Goal: Task Accomplishment & Management: Complete application form

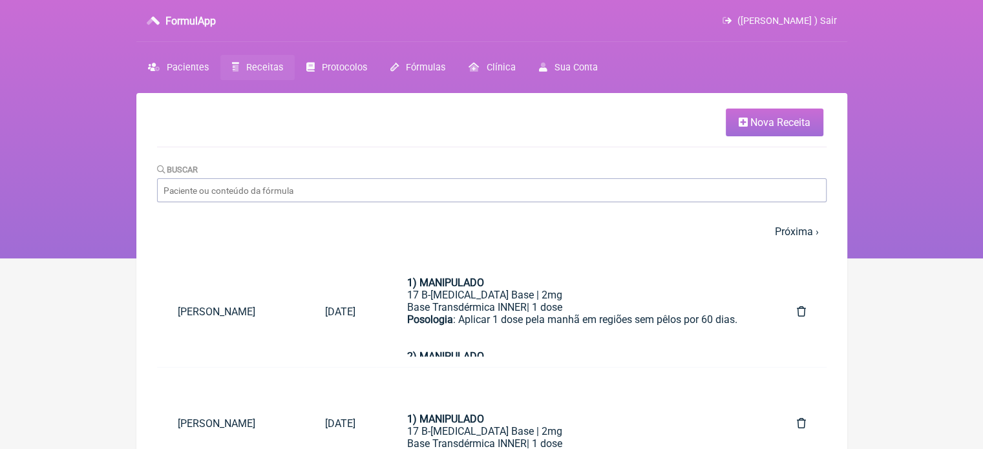
click at [801, 114] on link "Nova Receita" at bounding box center [775, 123] width 98 height 28
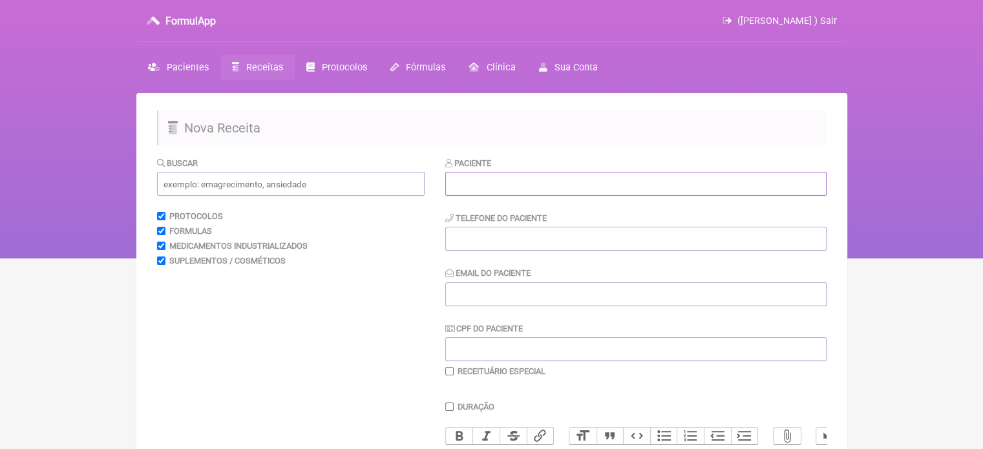
click at [464, 191] on input "text" at bounding box center [635, 184] width 381 height 24
click at [493, 193] on input "text" at bounding box center [635, 184] width 381 height 24
click at [515, 188] on input "text" at bounding box center [635, 184] width 381 height 24
paste input "LUANA ALBUQUERQUE SILVA MARTINS"
type input "[PERSON_NAME] ALBUQUERQUE [PERSON_NAME]"
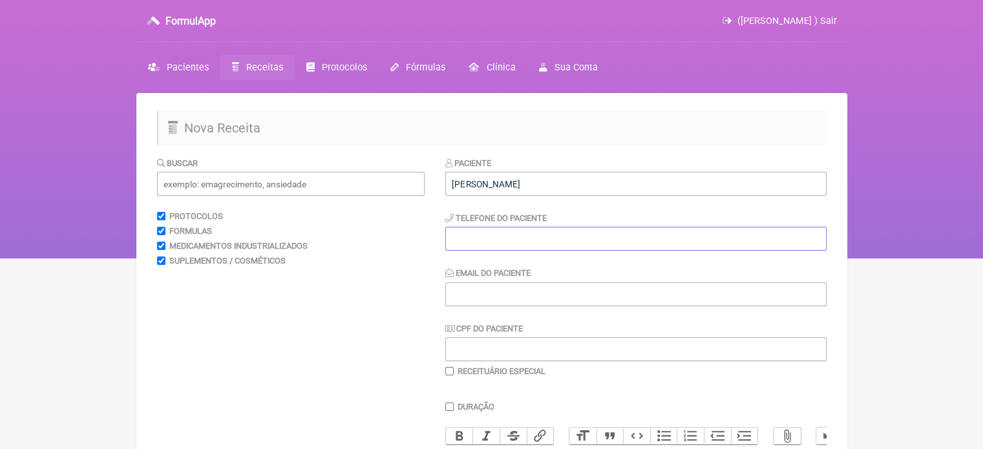
click at [488, 247] on input "tel" at bounding box center [635, 239] width 381 height 24
type input "21976757234"
click at [476, 293] on input "Email do Paciente" at bounding box center [635, 294] width 381 height 24
drag, startPoint x: 485, startPoint y: 295, endPoint x: 408, endPoint y: 295, distance: 76.3
click at [408, 295] on form "Buscar Protocolos Formulas Medicamentos Industrializados Suplementos / Cosmétic…" at bounding box center [492, 416] width 670 height 521
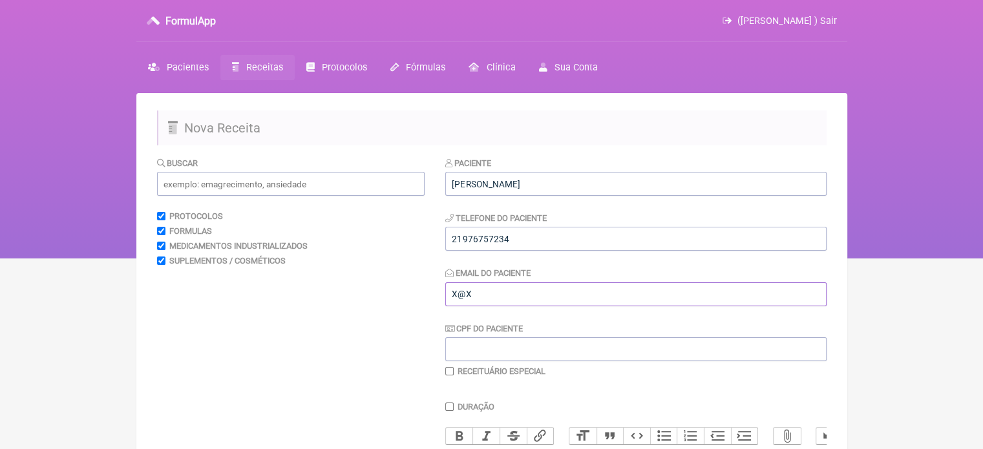
type input "X@X"
click at [261, 178] on input "text" at bounding box center [291, 184] width 268 height 24
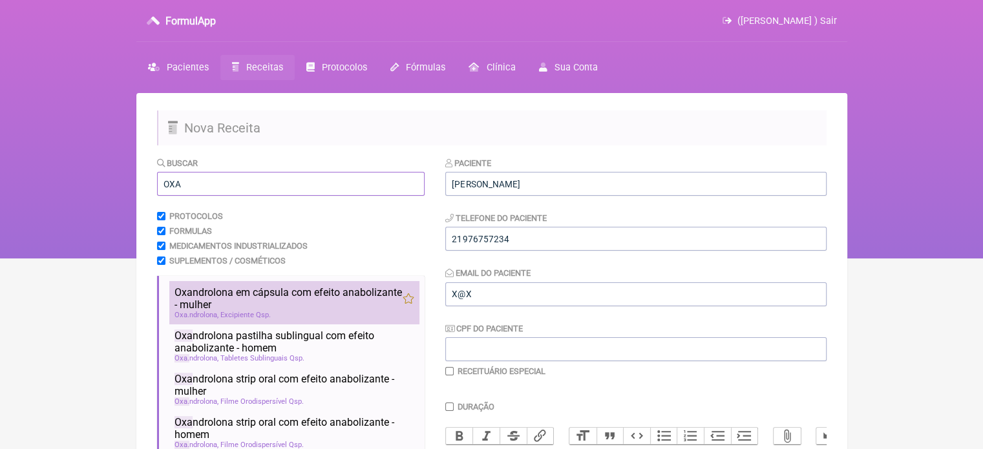
type input "OXA"
click at [248, 293] on span "Oxa ndrolona em cápsula com efeito anabolizante - mulher" at bounding box center [289, 298] width 228 height 25
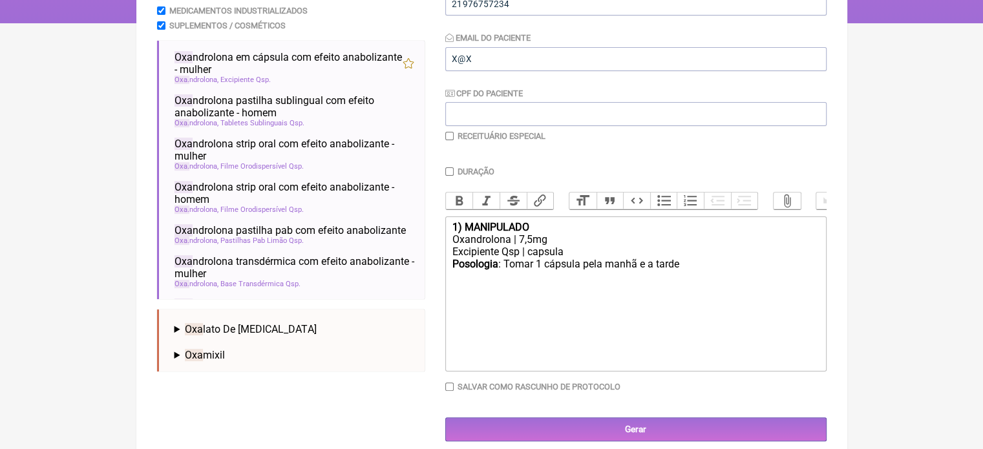
scroll to position [242, 0]
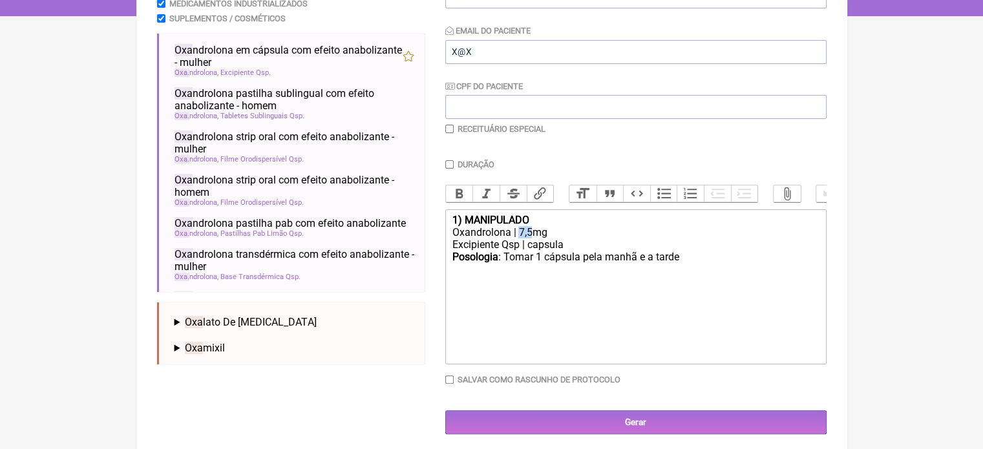
drag, startPoint x: 531, startPoint y: 239, endPoint x: 517, endPoint y: 243, distance: 14.1
click at [517, 239] on div "Oxandrolona | 7,5mg" at bounding box center [635, 232] width 367 height 12
drag, startPoint x: 670, startPoint y: 266, endPoint x: 654, endPoint y: 266, distance: 15.5
click at [654, 266] on div "Posologia : Tomar 1 cápsula pela manhã e a tarde ㅤ" at bounding box center [635, 264] width 367 height 26
type trix-editor "<div><strong>1) MANIPULADO</strong></div><div>Oxandrolona | 3mg</div><div>Excip…"
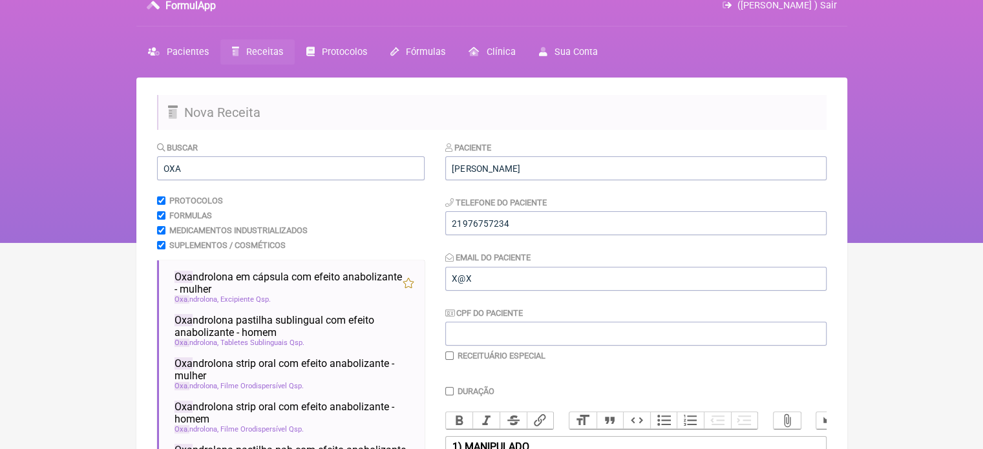
scroll to position [0, 0]
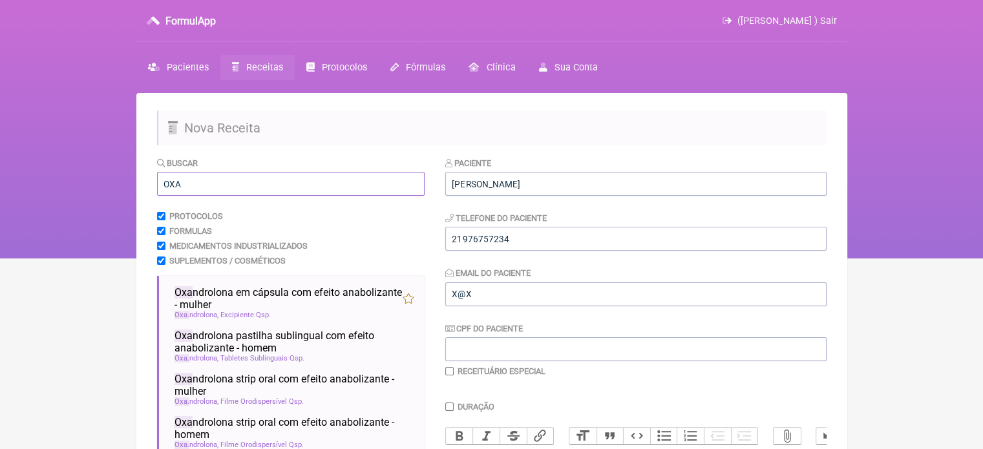
drag, startPoint x: 189, startPoint y: 188, endPoint x: 132, endPoint y: 188, distance: 56.9
click at [132, 188] on div "FormulApp (Flavio Caldas Caetano ) Sair Pacientes Receitas Protocolos Fórmulas …" at bounding box center [491, 129] width 983 height 259
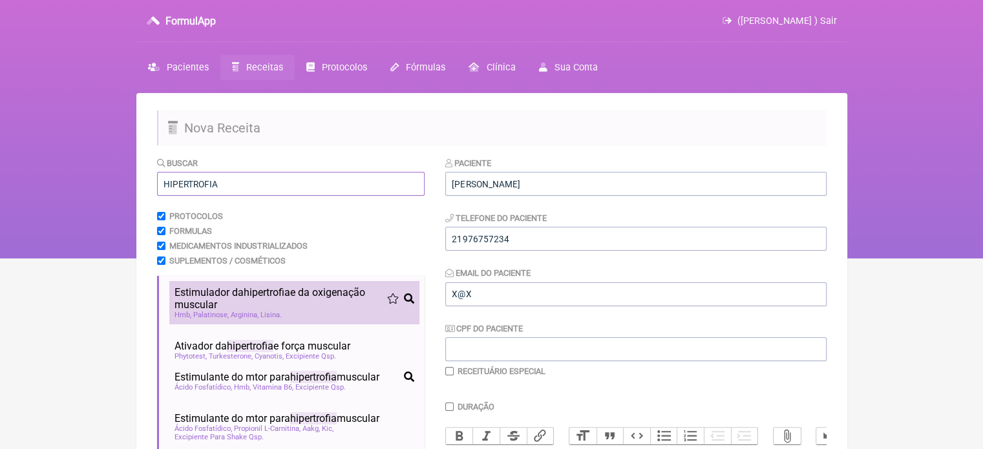
type input "HIPERTROFIA"
click at [278, 299] on span "hipertrofia" at bounding box center [267, 292] width 47 height 12
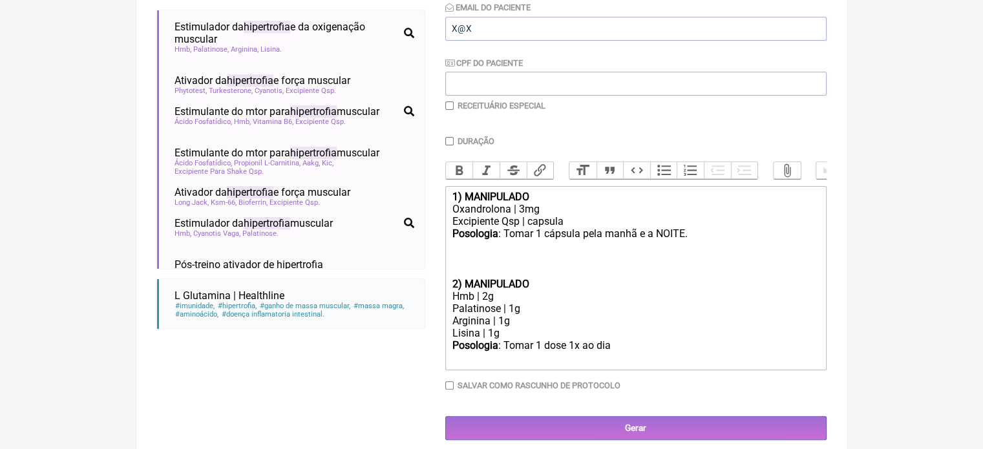
scroll to position [277, 0]
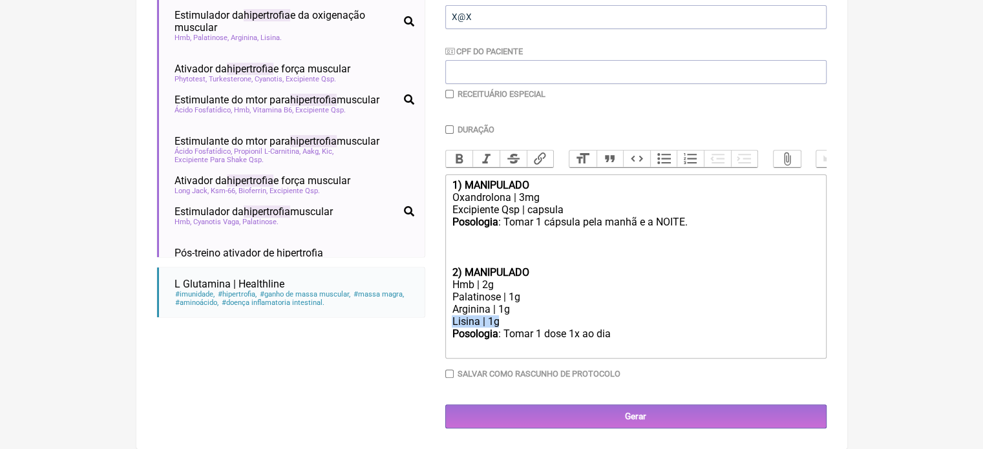
drag, startPoint x: 517, startPoint y: 333, endPoint x: 421, endPoint y: 333, distance: 96.3
click at [421, 333] on form "Buscar HIPERTROFIA Protocolos Formulas Medicamentos Industrializados Suplemento…" at bounding box center [492, 153] width 670 height 549
click at [487, 291] on div "Hmb | 2g" at bounding box center [635, 285] width 367 height 12
click at [544, 328] on div "BETA ALANINA 2G" at bounding box center [635, 321] width 367 height 12
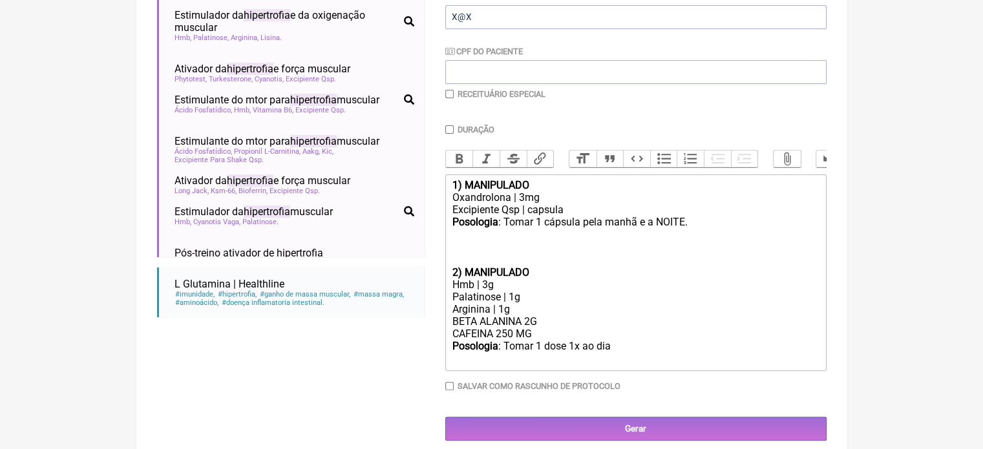
click at [617, 359] on div "Posologia : Tomar 1 dose 1x ao dia ㅤ" at bounding box center [635, 353] width 367 height 26
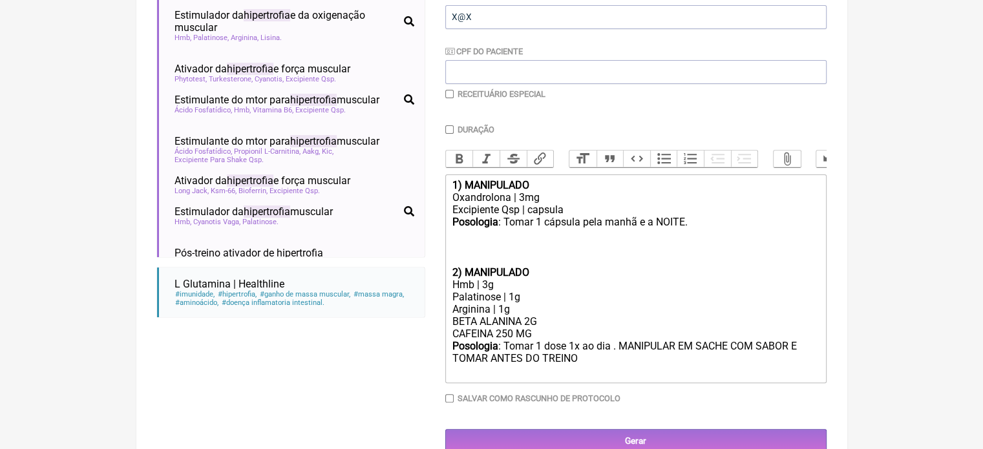
type trix-editor "<div><strong>1) MANIPULADO</strong></div><div>Oxandrolona | 3mg</div><div>Excip…"
click at [450, 93] on input "checkbox" at bounding box center [449, 94] width 8 height 8
checkbox input "true"
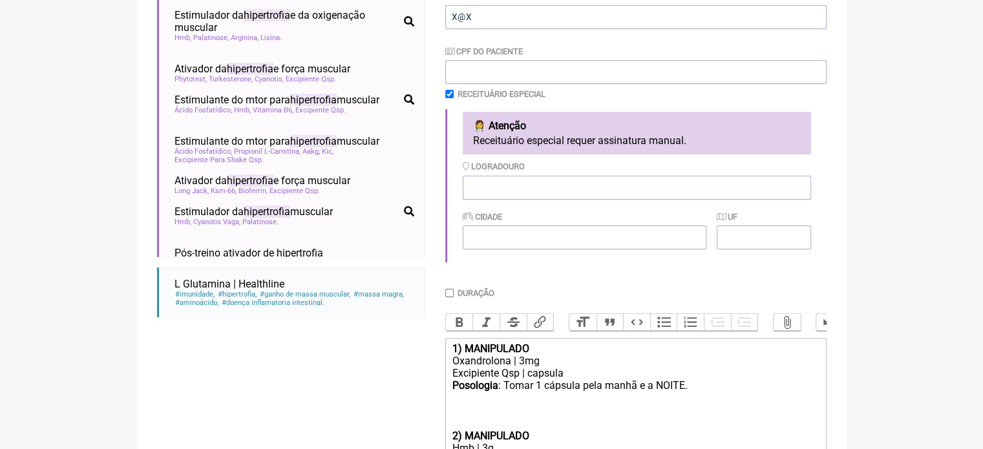
click at [451, 294] on input "Duração" at bounding box center [449, 293] width 8 height 8
checkbox input "true"
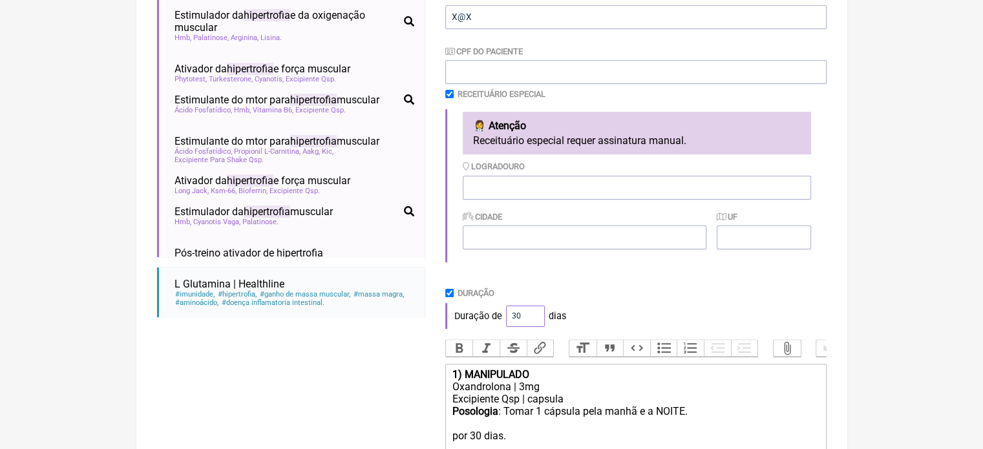
drag, startPoint x: 521, startPoint y: 319, endPoint x: 502, endPoint y: 317, distance: 19.6
click at [502, 317] on div "Duração de 30 dias" at bounding box center [635, 316] width 381 height 26
type input "60"
click at [612, 319] on div "Duração de 60 dias" at bounding box center [635, 316] width 381 height 26
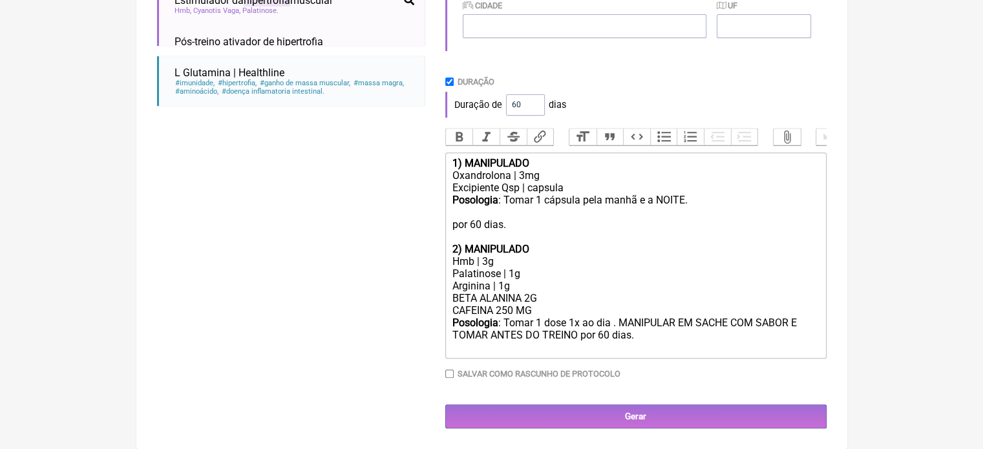
scroll to position [502, 0]
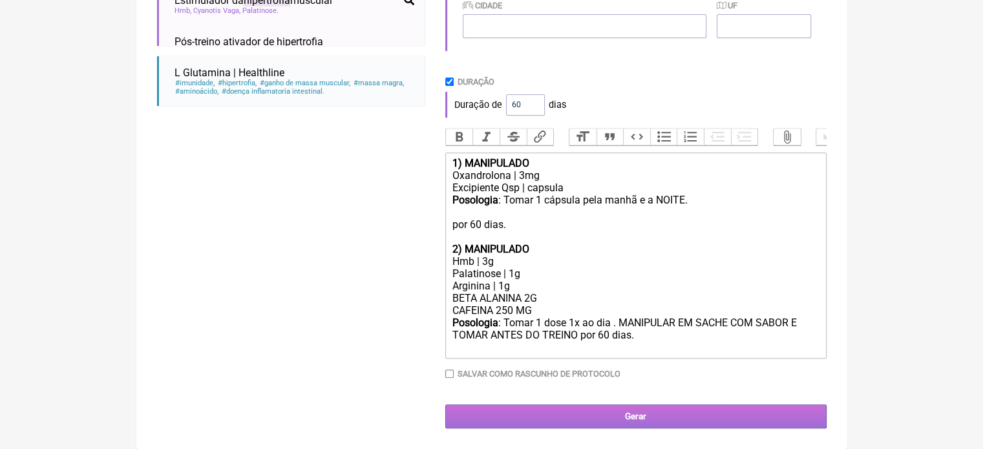
click at [623, 417] on input "Gerar" at bounding box center [635, 417] width 381 height 24
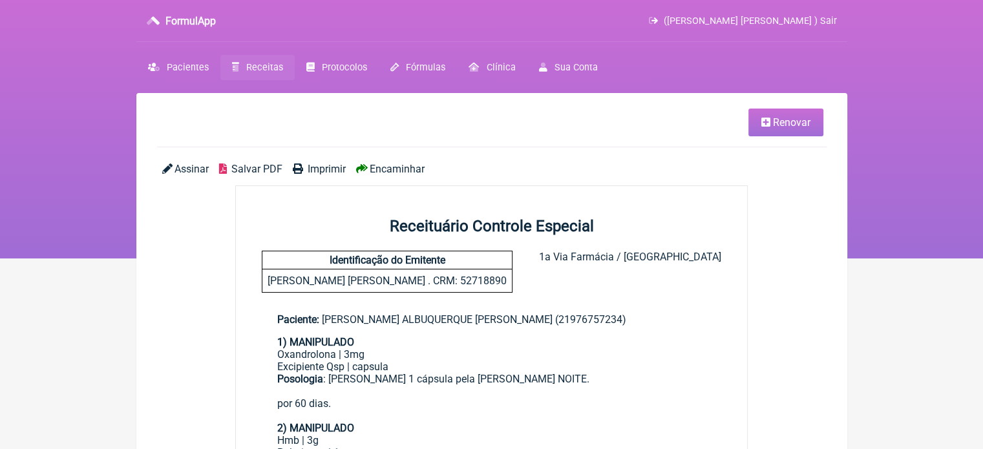
click at [317, 165] on span "Imprimir" at bounding box center [327, 169] width 38 height 12
click at [266, 67] on span "Receitas" at bounding box center [264, 67] width 37 height 11
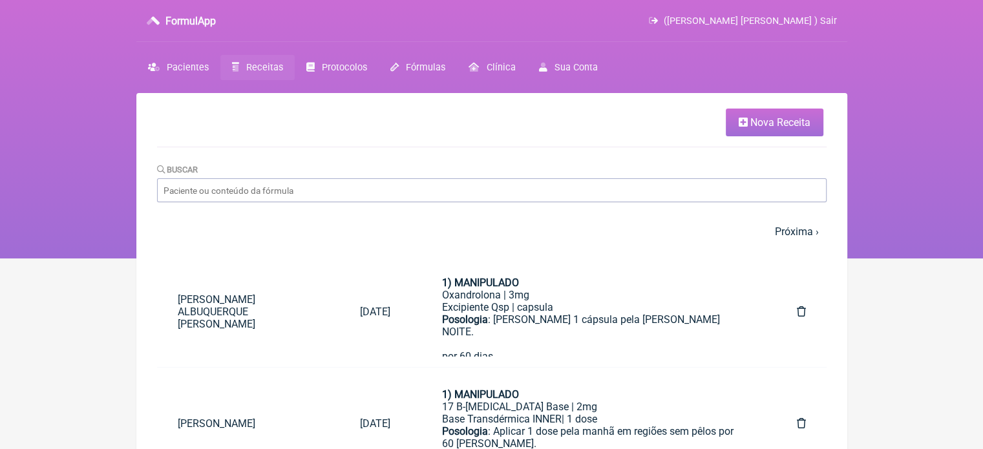
click at [758, 122] on span "Nova Receita" at bounding box center [780, 122] width 60 height 12
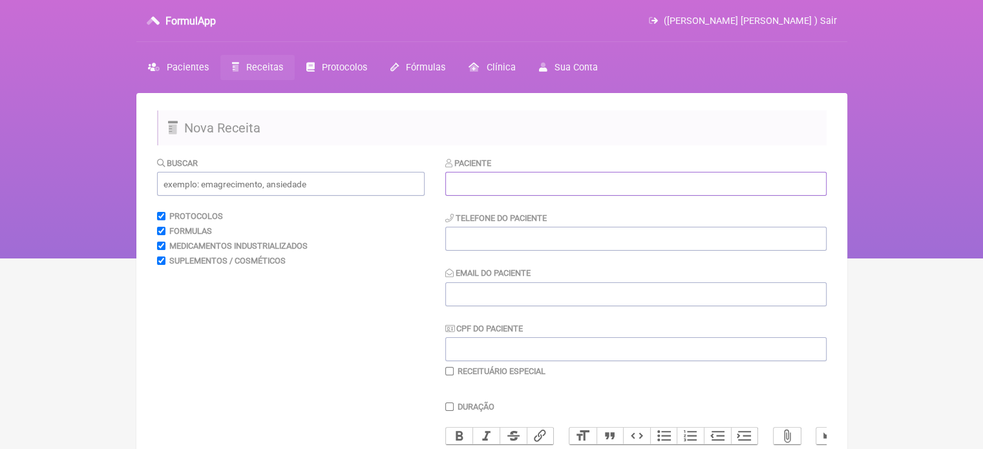
click at [517, 189] on input "text" at bounding box center [635, 184] width 381 height 24
paste input "[PERSON_NAME] [PERSON_NAME]"
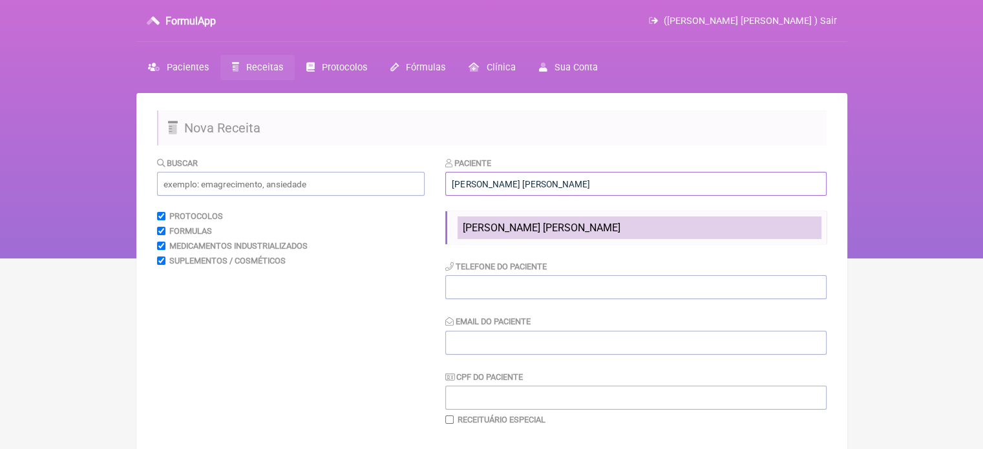
type input "[PERSON_NAME] [PERSON_NAME]"
click at [507, 232] on span "[PERSON_NAME] [PERSON_NAME]" at bounding box center [542, 228] width 158 height 12
type input "21980600083"
type input "X@X"
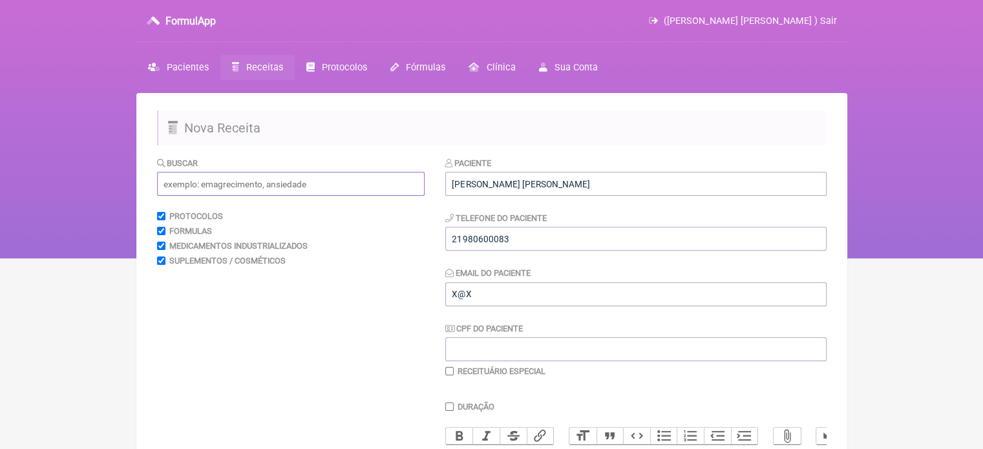
click at [284, 186] on input "text" at bounding box center [291, 184] width 268 height 24
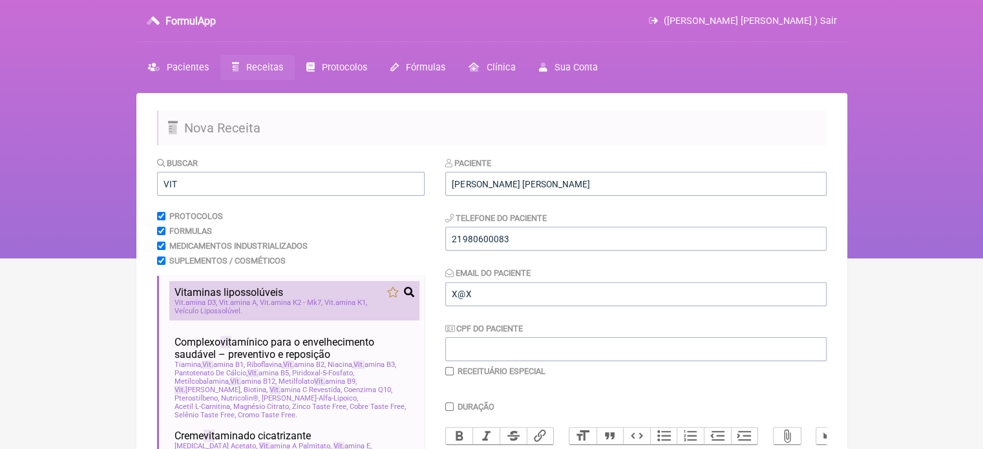
click at [279, 302] on span "Vit amina K2 - Mk7" at bounding box center [291, 303] width 63 height 8
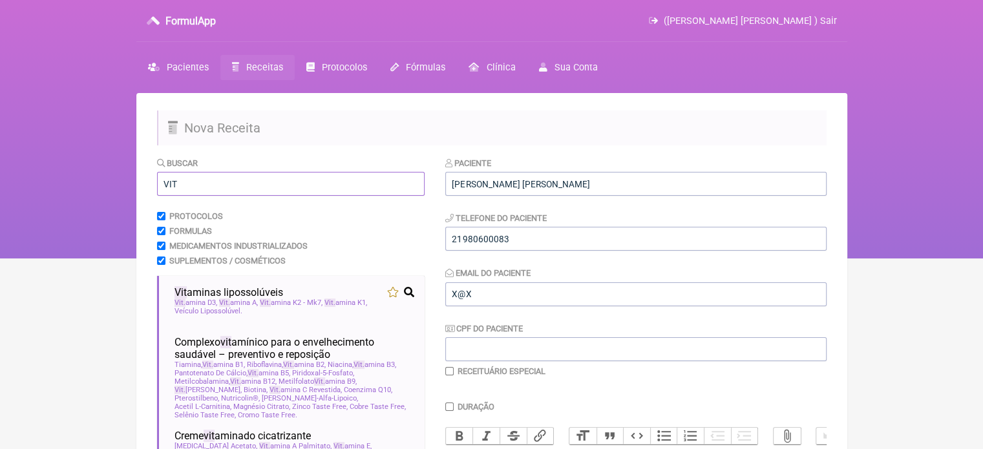
drag, startPoint x: 187, startPoint y: 180, endPoint x: 98, endPoint y: 198, distance: 91.8
click at [98, 198] on div "FormulApp (Flavio Caldas Caetano ) Sair Pacientes Receitas Protocolos Fórmulas …" at bounding box center [491, 129] width 983 height 259
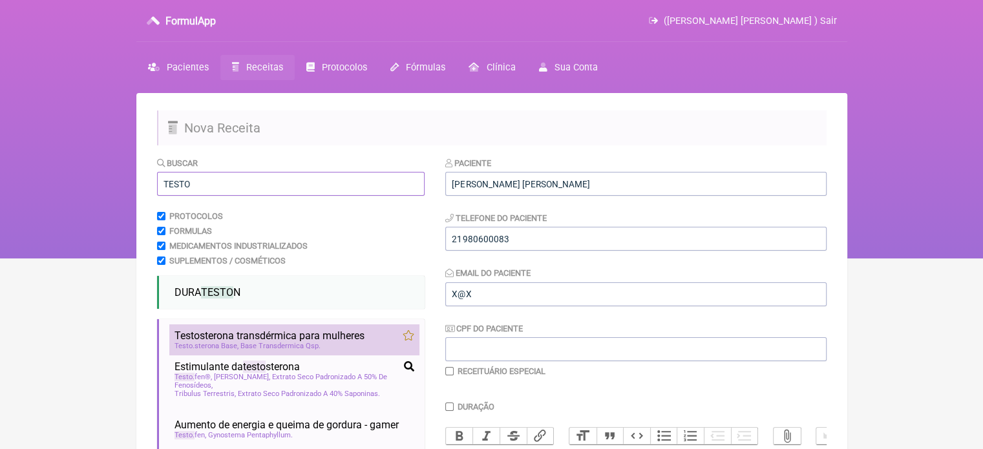
type input "TESTO"
click at [276, 335] on span "Testo sterona transdérmica para mulheres" at bounding box center [270, 336] width 190 height 12
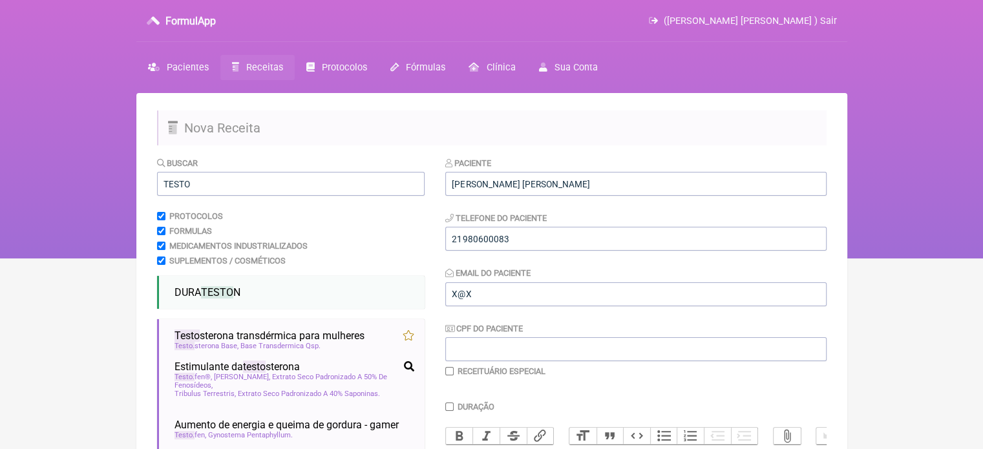
scroll to position [194, 0]
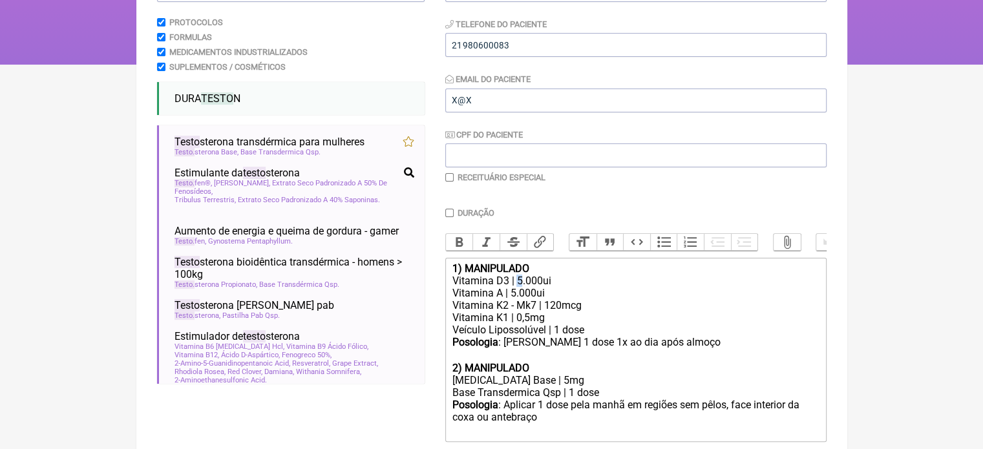
click at [516, 287] on div "Vitamina D3 | 5.000ui" at bounding box center [635, 281] width 367 height 12
drag, startPoint x: 523, startPoint y: 304, endPoint x: 510, endPoint y: 304, distance: 12.9
click at [510, 299] on div "Vitamina A | 5.000ui" at bounding box center [635, 293] width 367 height 12
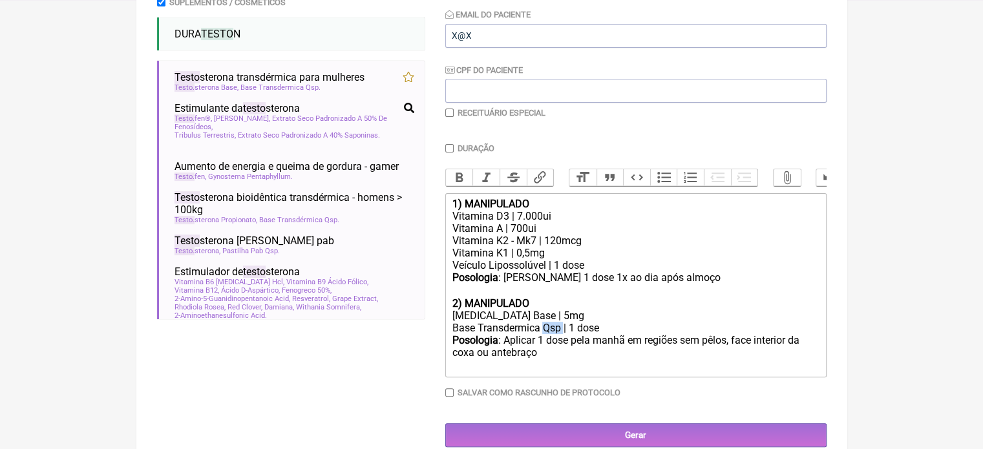
drag, startPoint x: 561, startPoint y: 337, endPoint x: 543, endPoint y: 339, distance: 18.2
click at [543, 334] on div "Base Transdermica Qsp | 1 dose" at bounding box center [635, 328] width 367 height 12
type trix-editor "<div><strong>1) MANIPULADO</strong></div><div>Vitamina D3 | 7.000ui</div><div>V…"
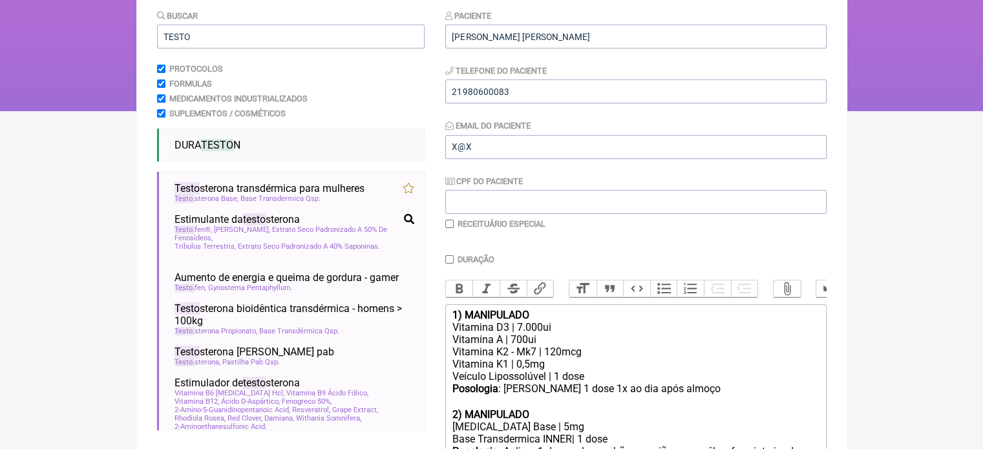
scroll to position [0, 0]
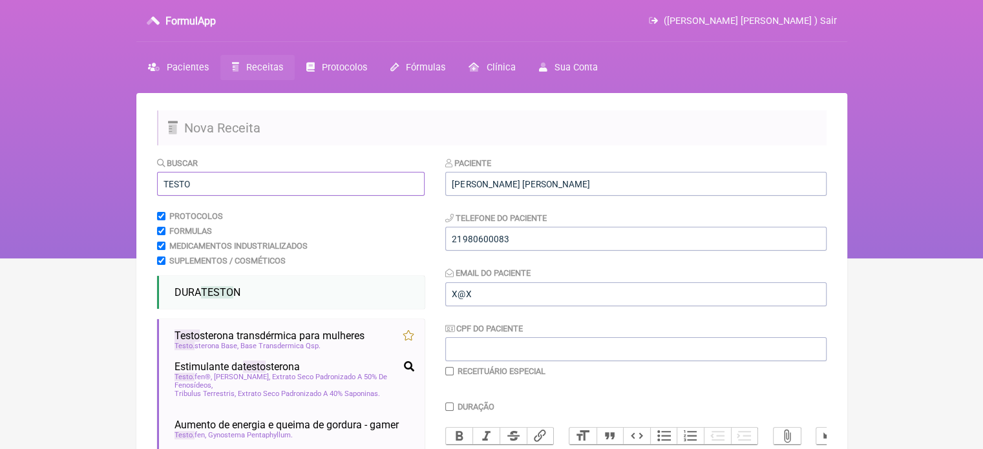
drag, startPoint x: 200, startPoint y: 189, endPoint x: 73, endPoint y: 203, distance: 128.1
click at [73, 203] on div "FormulApp (Flavio Caldas Caetano ) Sair Pacientes Receitas Protocolos Fórmulas …" at bounding box center [491, 129] width 983 height 259
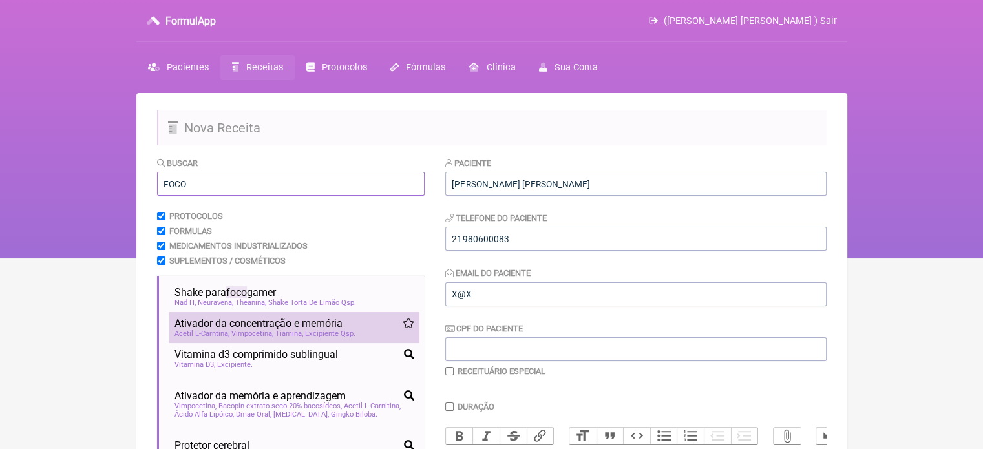
type input "FOCO"
click at [254, 332] on span "Vimpocetina" at bounding box center [252, 334] width 42 height 8
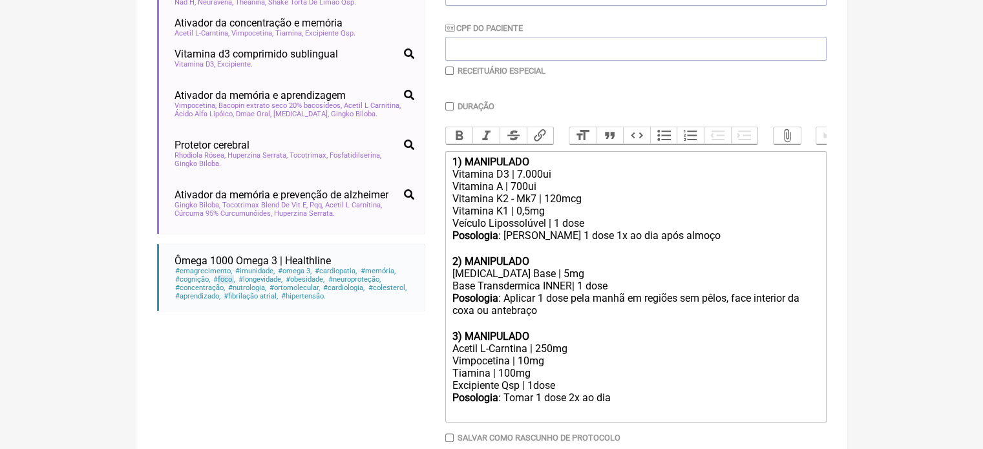
scroll to position [323, 0]
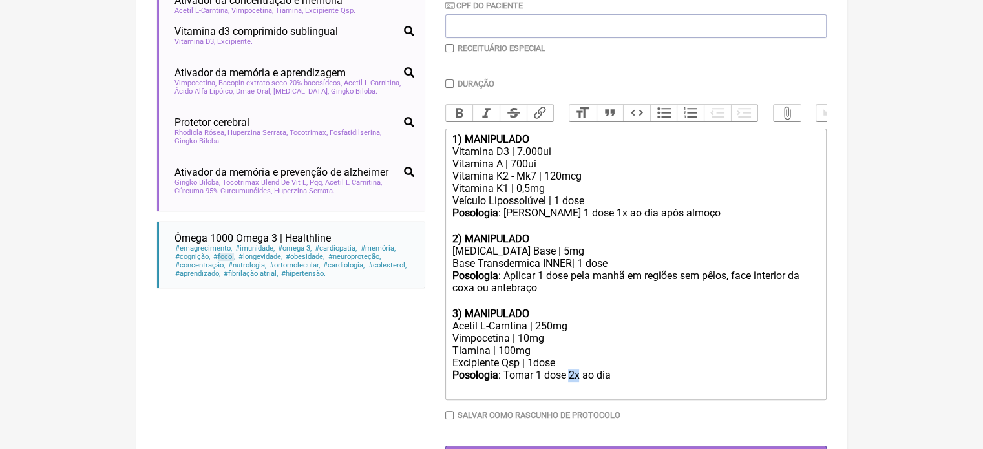
drag, startPoint x: 580, startPoint y: 387, endPoint x: 570, endPoint y: 390, distance: 10.7
click at [570, 390] on div "Posologia : Tomar 1 dose 2x ao dia ㅤ" at bounding box center [635, 382] width 367 height 26
click at [602, 389] on div "Posologia : Tomar 1 dose ao dia ㅤ" at bounding box center [635, 382] width 367 height 26
click at [546, 357] on div "Tiamina | 100mg" at bounding box center [635, 351] width 367 height 12
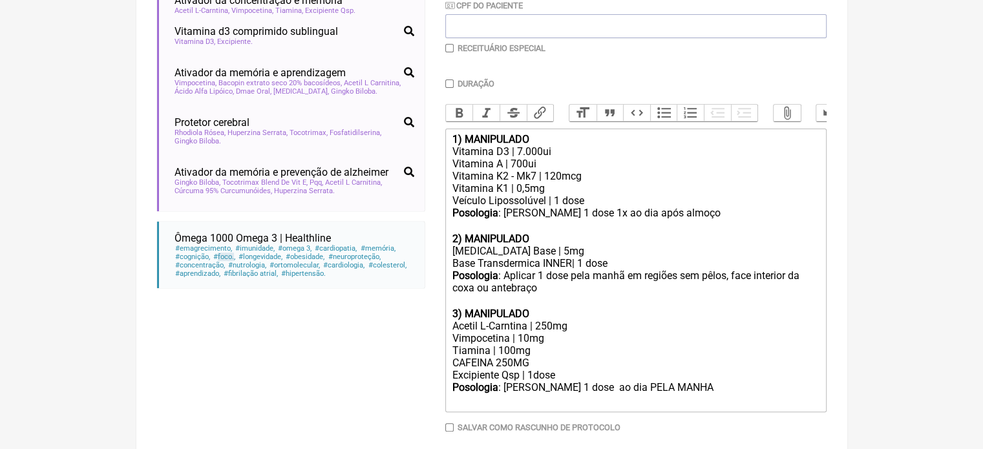
type trix-editor "<div><strong>1) MANIPULADO</strong></div><div>Vitamina D3 | 7.000ui</div><div>V…"
click at [450, 82] on input "Duração" at bounding box center [449, 84] width 8 height 8
checkbox input "true"
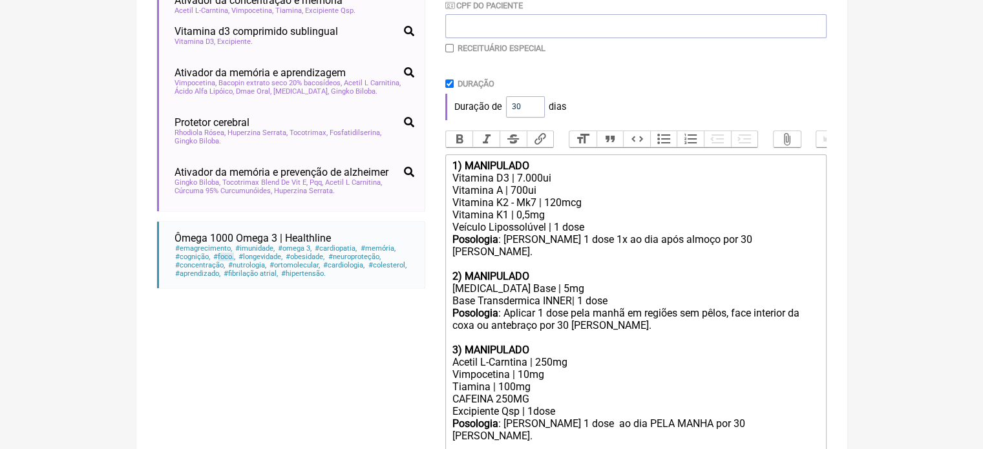
click at [448, 49] on input "checkbox" at bounding box center [449, 48] width 8 height 8
checkbox input "true"
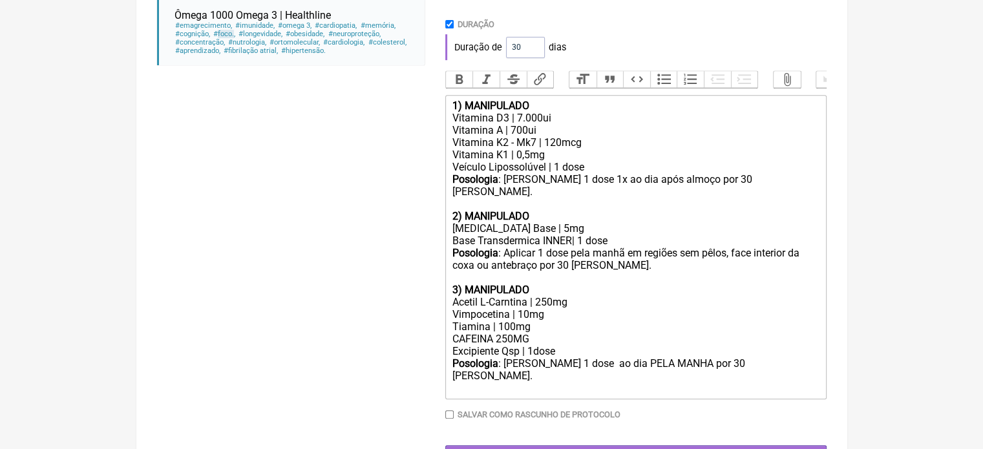
scroll to position [577, 0]
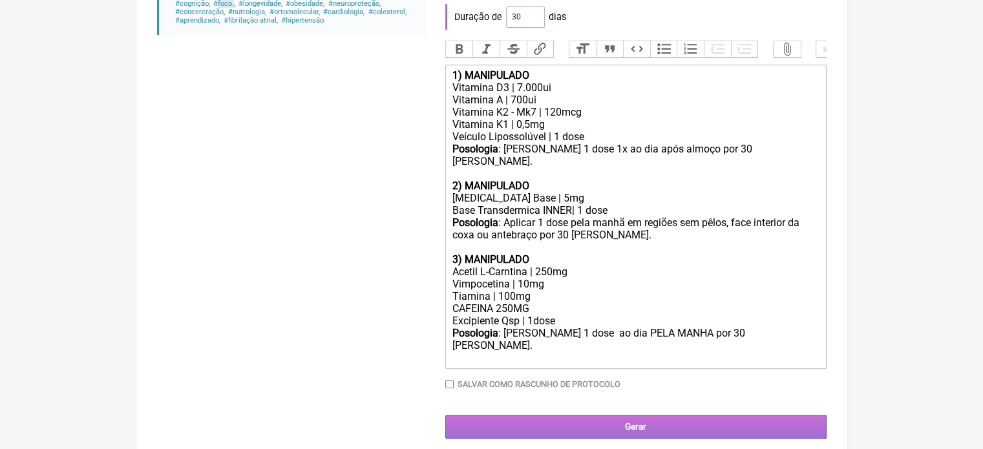
click at [594, 415] on input "Gerar" at bounding box center [635, 427] width 381 height 24
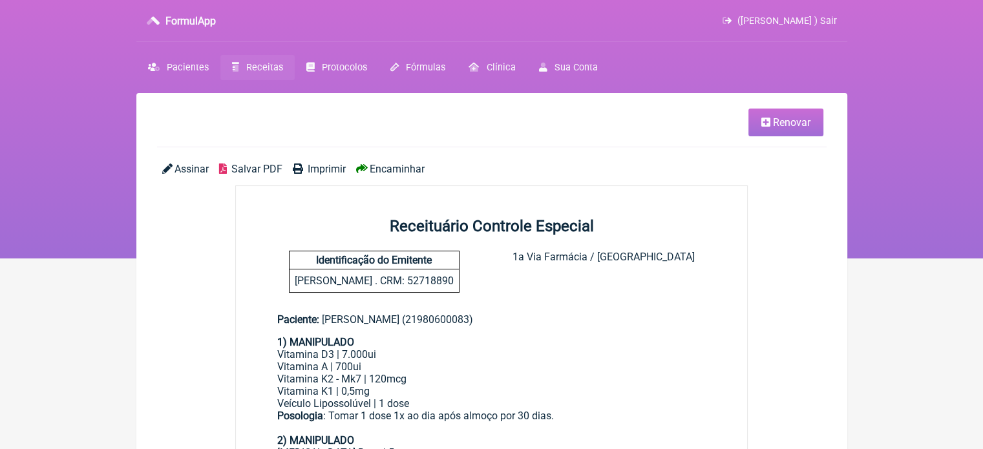
click at [334, 169] on span "Imprimir" at bounding box center [327, 169] width 38 height 12
drag, startPoint x: 246, startPoint y: 69, endPoint x: 246, endPoint y: 76, distance: 7.8
click at [246, 69] on span "Receitas" at bounding box center [264, 67] width 37 height 11
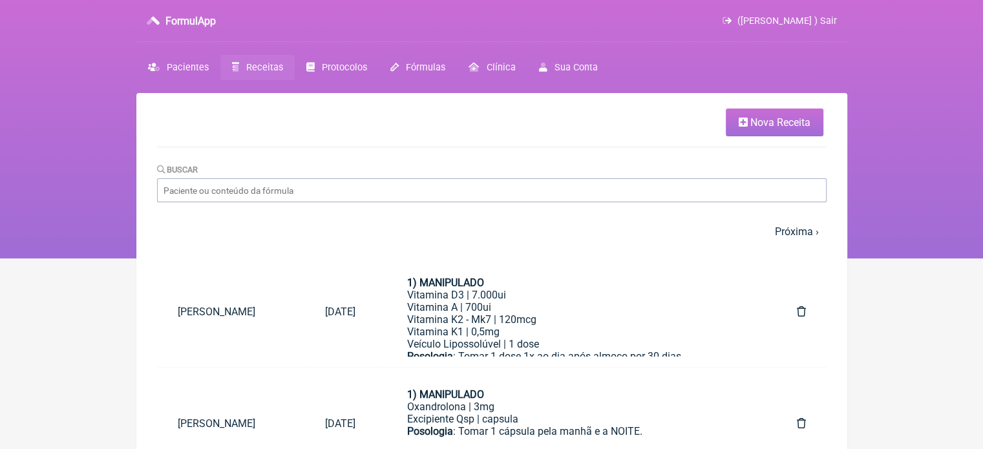
click at [760, 129] on link "Nova Receita" at bounding box center [775, 123] width 98 height 28
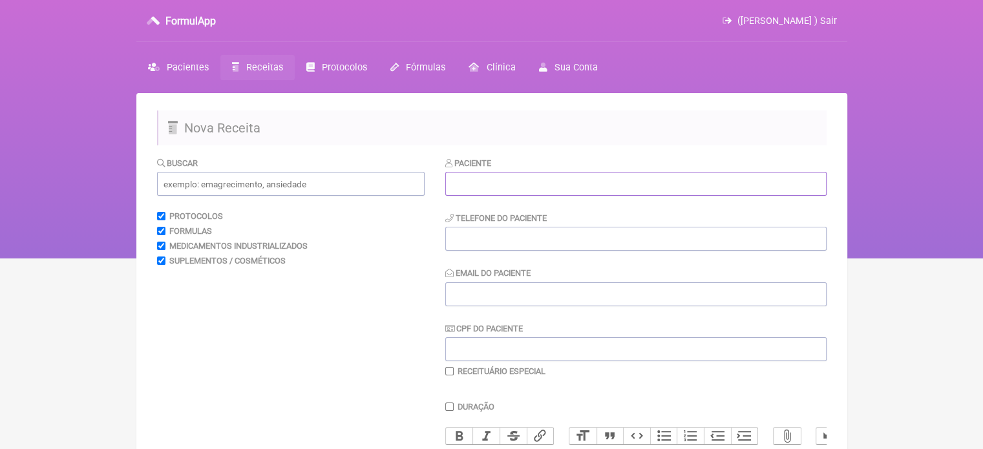
click at [581, 189] on input "text" at bounding box center [635, 184] width 381 height 24
paste input "FLAVIO LUIS CALDAS CASTRO"
type input "FLAVIO LUIS CALDAS CASTRO"
click at [502, 243] on input "tel" at bounding box center [635, 239] width 381 height 24
type input "21999167180"
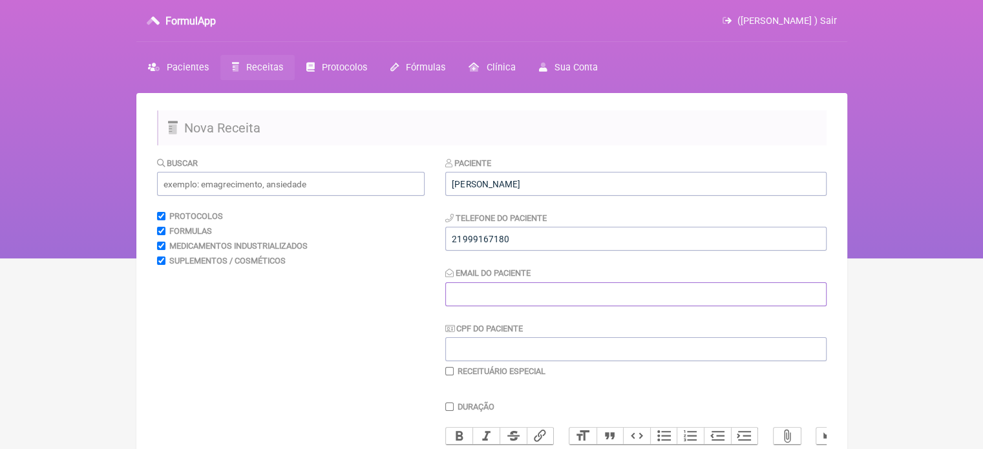
click at [520, 302] on input "Email do Paciente" at bounding box center [635, 294] width 381 height 24
type input "X@X"
click at [178, 183] on input "text" at bounding box center [291, 184] width 268 height 24
click at [189, 187] on input "text" at bounding box center [291, 184] width 268 height 24
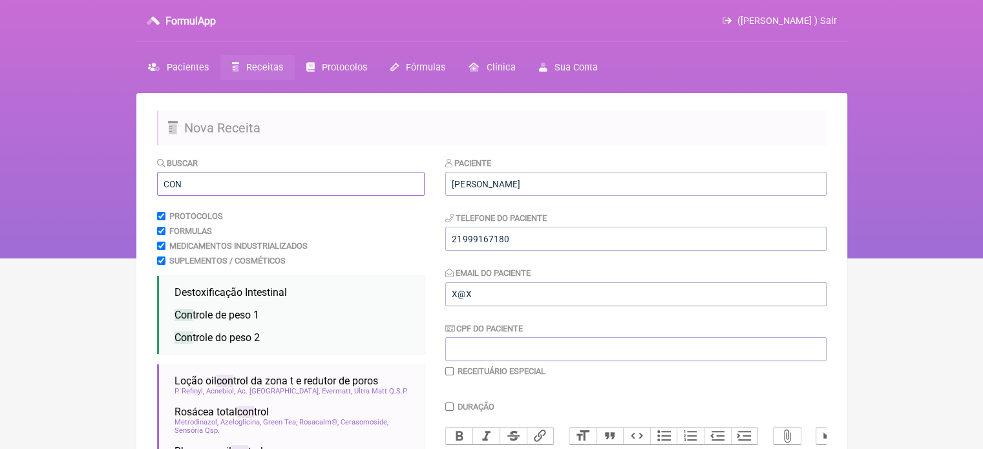
drag, startPoint x: 167, startPoint y: 184, endPoint x: 106, endPoint y: 186, distance: 61.4
click at [106, 186] on div "FormulApp (Flavio Caldas Caetano ) Sair Pacientes Receitas Protocolos Fórmulas …" at bounding box center [491, 129] width 983 height 259
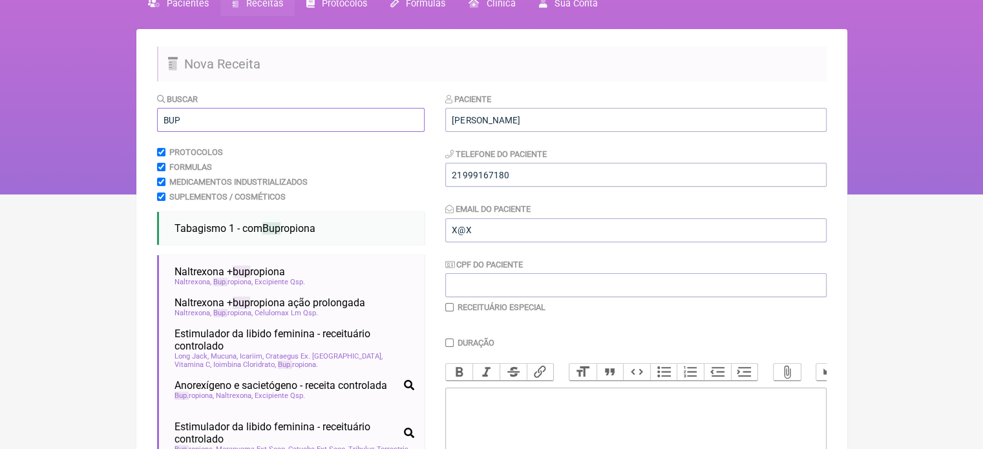
scroll to position [65, 0]
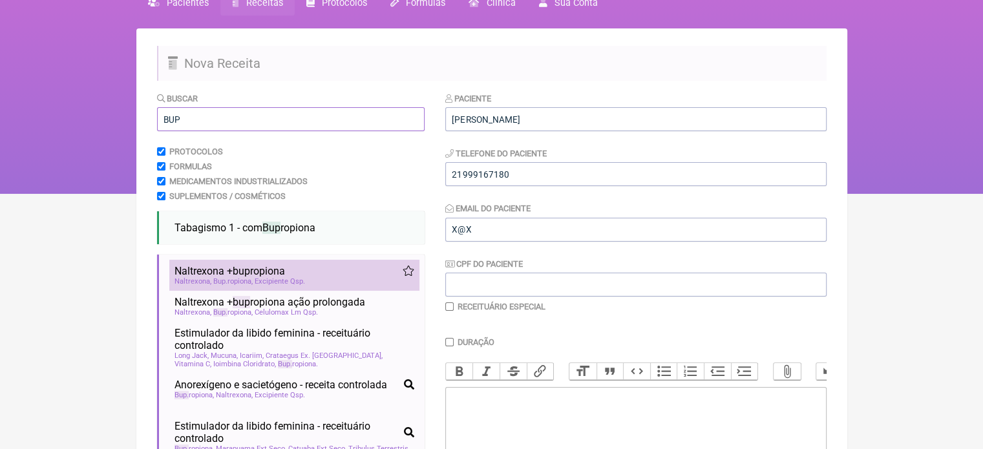
type input "BUP"
click at [196, 273] on span "Naltrexona + bup ropiona" at bounding box center [230, 271] width 111 height 12
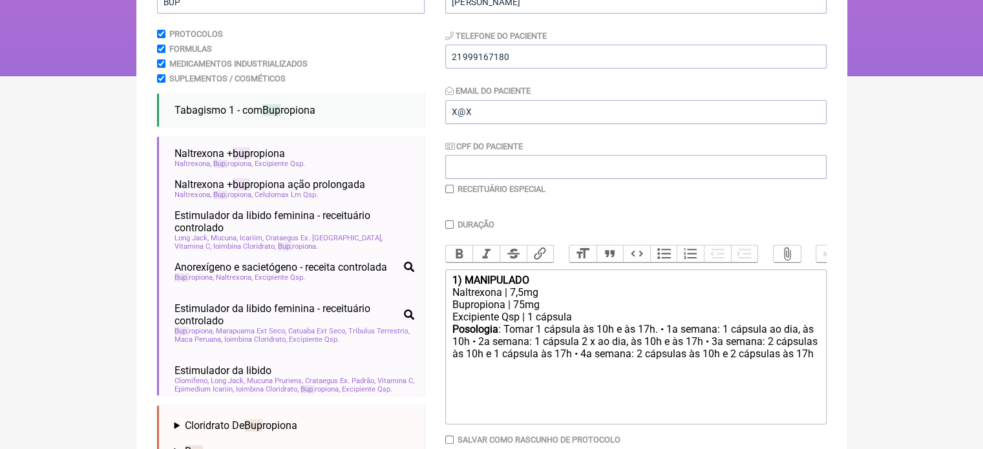
scroll to position [194, 0]
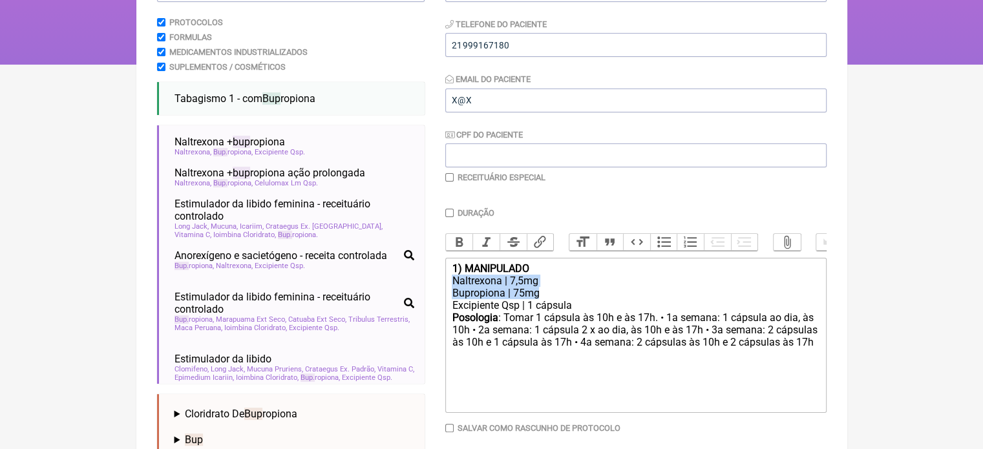
drag, startPoint x: 538, startPoint y: 304, endPoint x: 440, endPoint y: 291, distance: 99.2
click at [440, 291] on form "Buscar BUP Protocolos Formulas Medicamentos Industrializados Suplementos / Cosm…" at bounding box center [492, 253] width 670 height 581
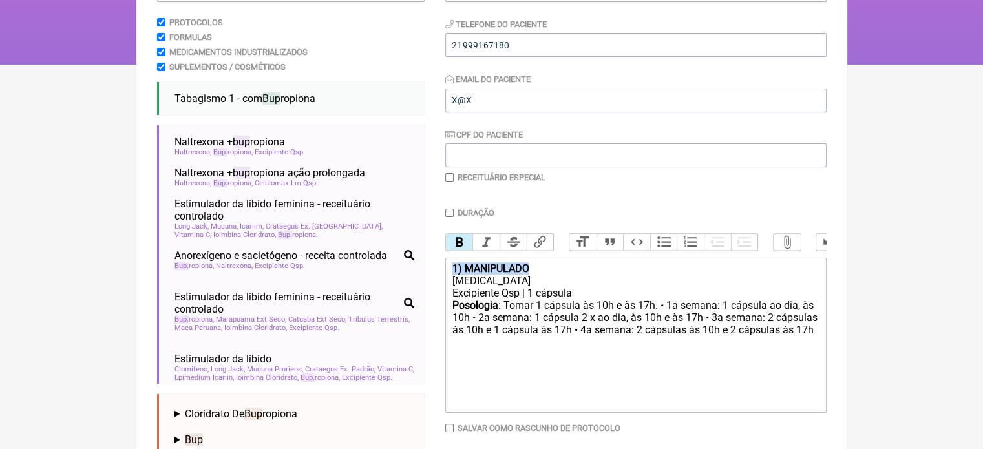
drag, startPoint x: 535, startPoint y: 277, endPoint x: 435, endPoint y: 279, distance: 100.2
click at [436, 279] on form "Buscar BUP Protocolos Formulas Medicamentos Industrializados Suplementos / Cosm…" at bounding box center [492, 253] width 670 height 581
drag, startPoint x: 573, startPoint y: 299, endPoint x: 436, endPoint y: 308, distance: 136.6
click at [436, 308] on form "Buscar BUP Protocolos Formulas Medicamentos Industrializados Suplementos / Cosm…" at bounding box center [492, 253] width 670 height 581
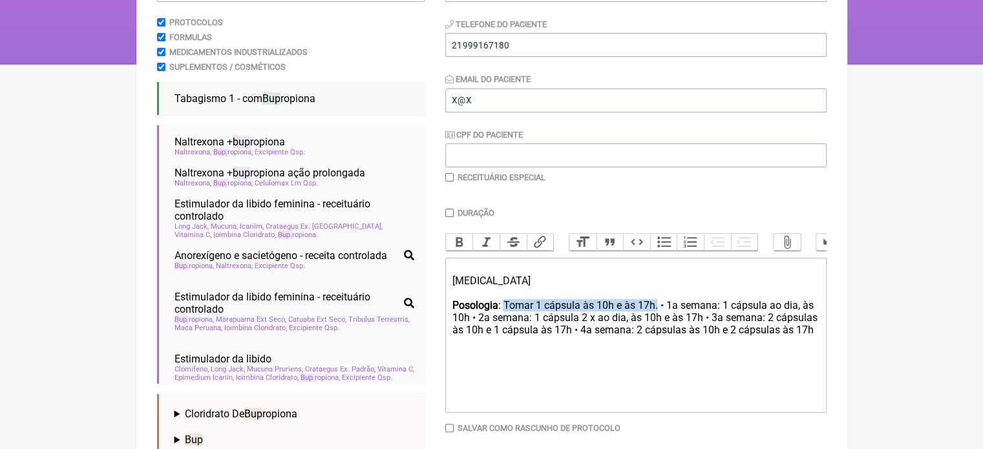
drag, startPoint x: 657, startPoint y: 316, endPoint x: 504, endPoint y: 318, distance: 152.6
click at [504, 318] on div "Posologia : Tomar 1 cápsula às 10h e às 17h. • 1a semana: 1 cápsula ao dia, às …" at bounding box center [635, 324] width 367 height 50
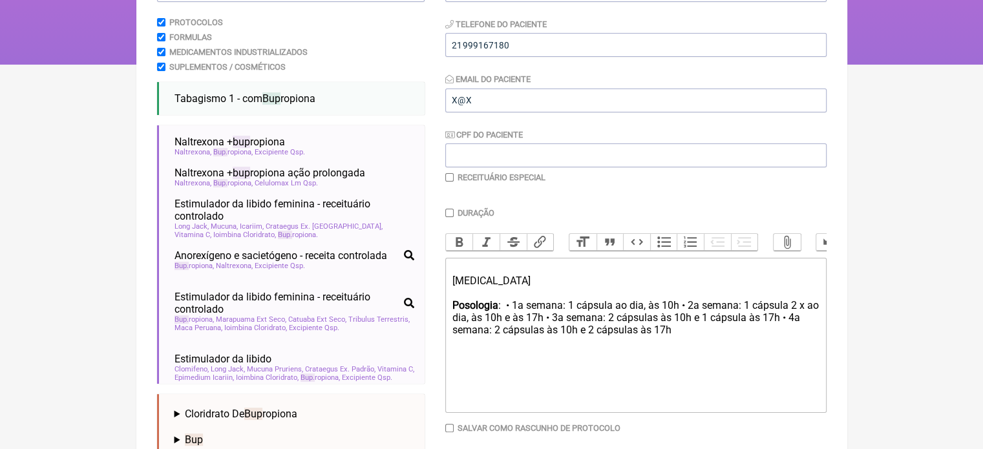
click at [676, 316] on div "Posologia : • 1a semana: 1 cápsula ao dia, às 10h • 2a semana: 1 cápsula 2 x ao…" at bounding box center [635, 324] width 367 height 50
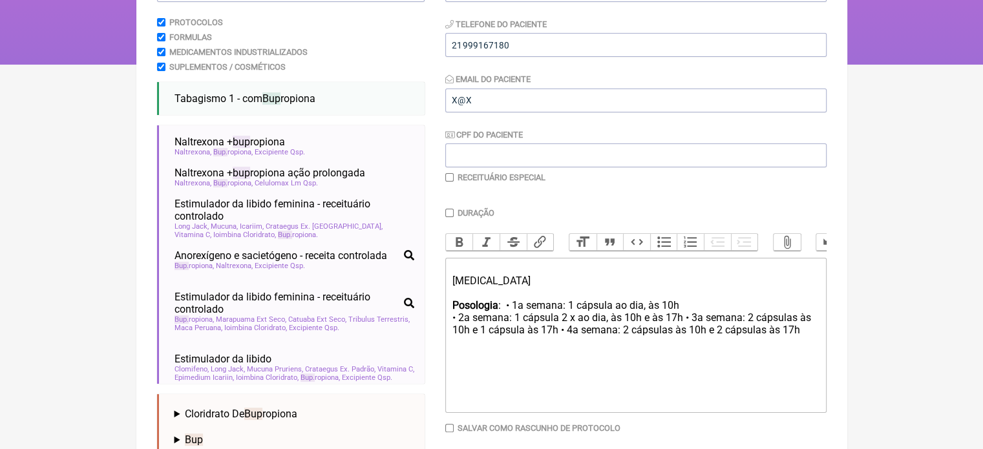
click at [505, 313] on div "Posologia : • 1a semana: 1 cápsula ao dia, às 10h • 2a semana: 1 cápsula 2 x ao…" at bounding box center [635, 324] width 367 height 50
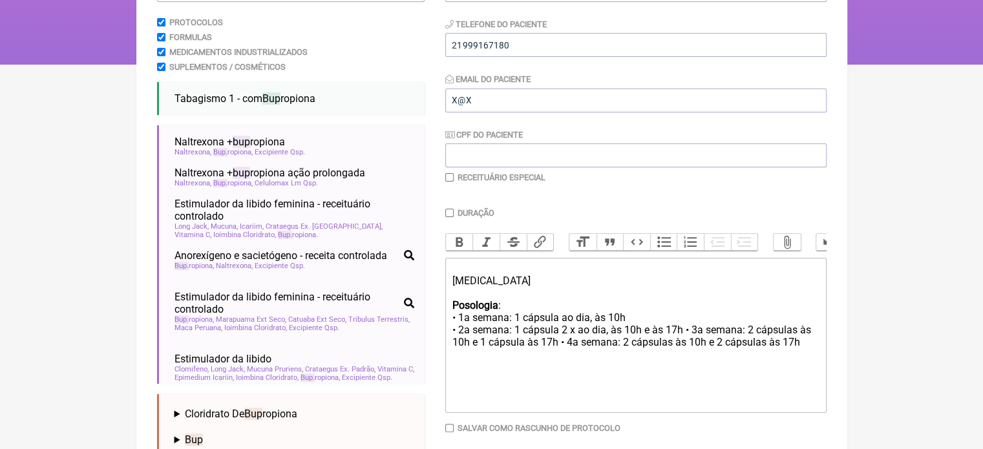
click at [681, 341] on div "Posologia : • 1a semana: 1 cápsula ao dia, às 10h • 2a semana: 1 cápsula 2 x ao…" at bounding box center [635, 330] width 367 height 63
drag, startPoint x: 686, startPoint y: 354, endPoint x: 792, endPoint y: 361, distance: 105.6
click at [792, 361] on div "Posologia : • 1a semana: 1 cápsula ao dia, às 10h • 2a semana: 1 cápsula 2 x ao…" at bounding box center [635, 336] width 367 height 75
type trix-editor "<div><br></div><div>CONTRAVE&nbsp;</div><div><br></div><div><strong>Posologia</…"
click at [447, 176] on input "checkbox" at bounding box center [449, 177] width 8 height 8
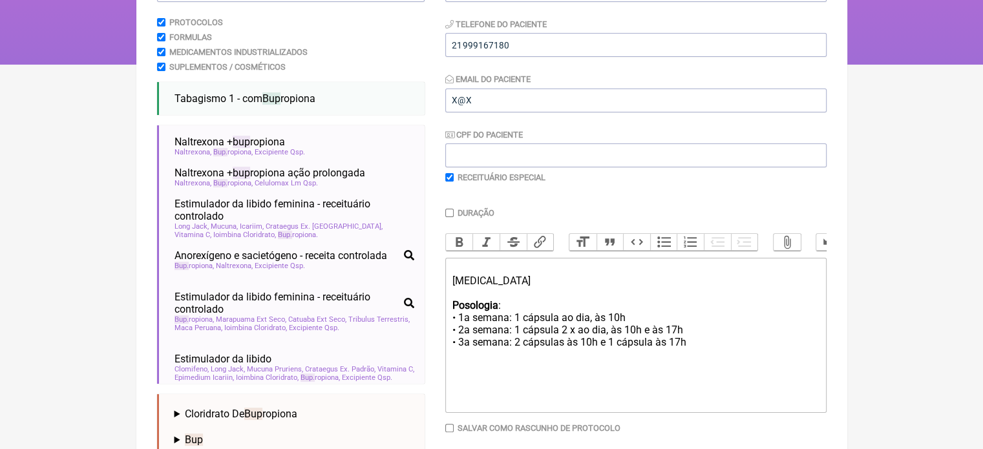
checkbox input "true"
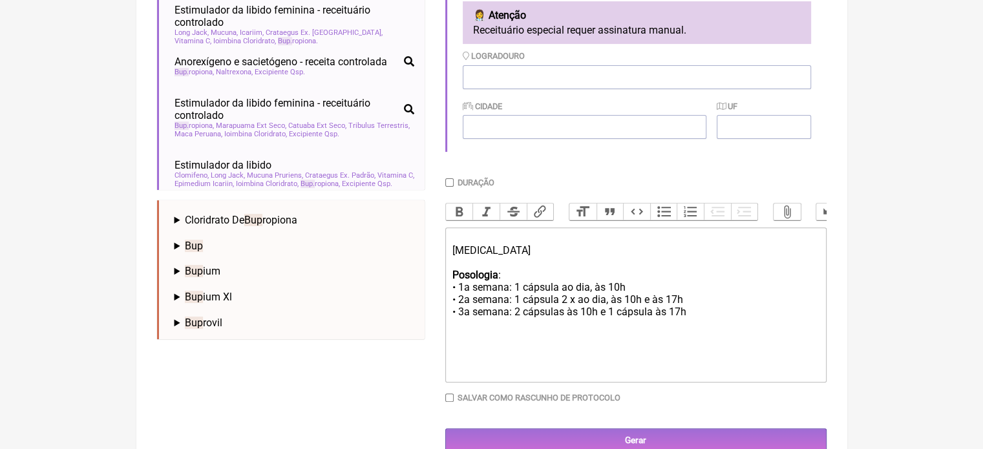
scroll to position [423, 0]
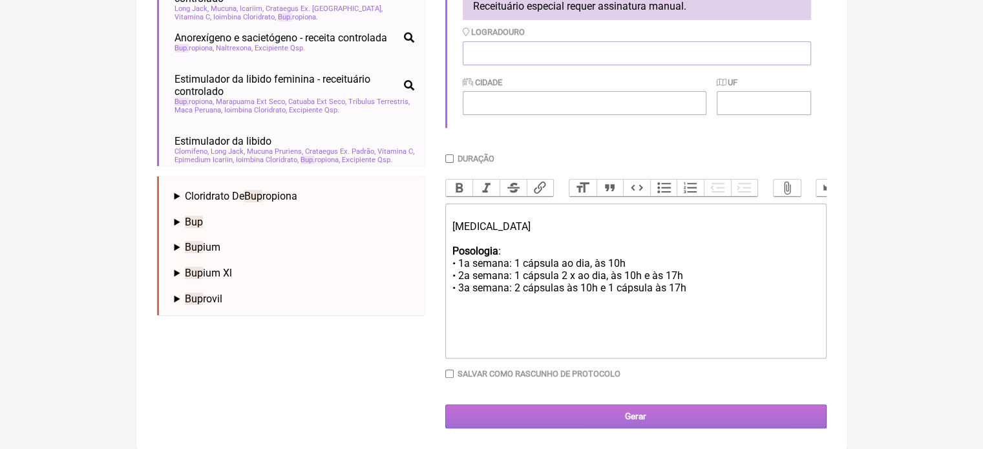
click at [657, 418] on input "Gerar" at bounding box center [635, 417] width 381 height 24
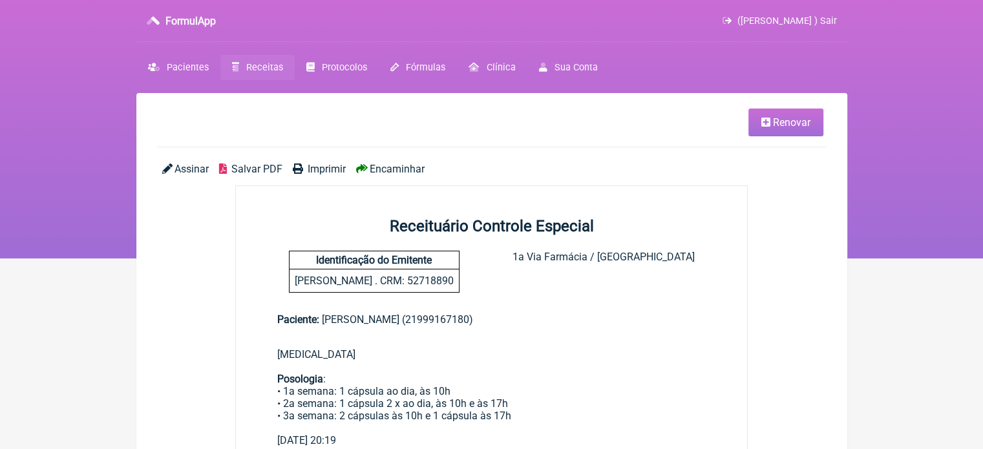
click at [318, 175] on span "Imprimir" at bounding box center [327, 169] width 38 height 12
click at [812, 119] on link "Renovar" at bounding box center [785, 123] width 75 height 28
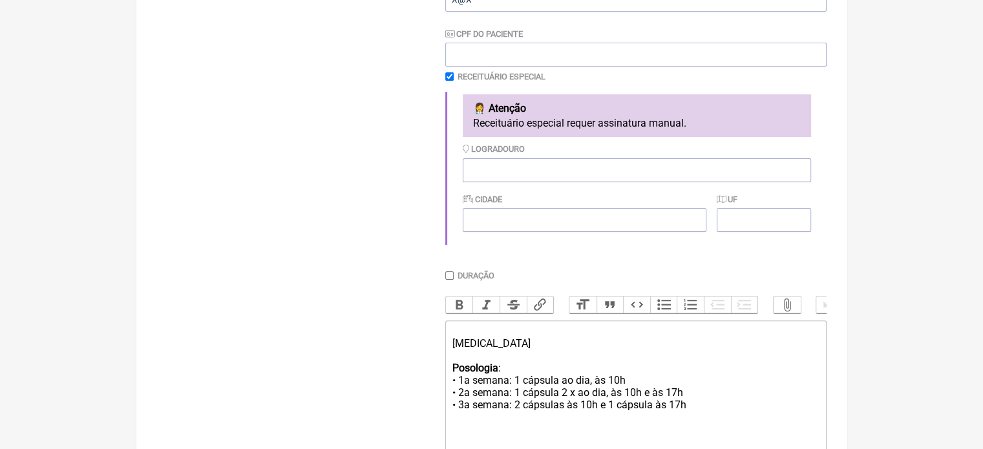
scroll to position [323, 0]
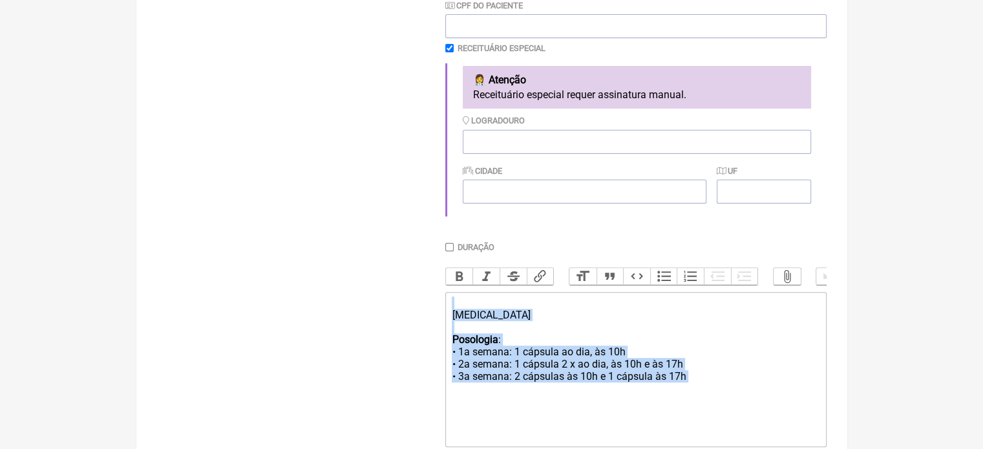
drag, startPoint x: 708, startPoint y: 403, endPoint x: 419, endPoint y: 315, distance: 302.2
click at [419, 315] on form "Buscar Protocolos Formulas Medicamentos Industrializados Suplementos / Cosmétic…" at bounding box center [492, 175] width 670 height 684
type trix-editor "<div><br></div><div>CONTRAVE&nbsp;</div><div><br></div><div><strong>Posologia</…"
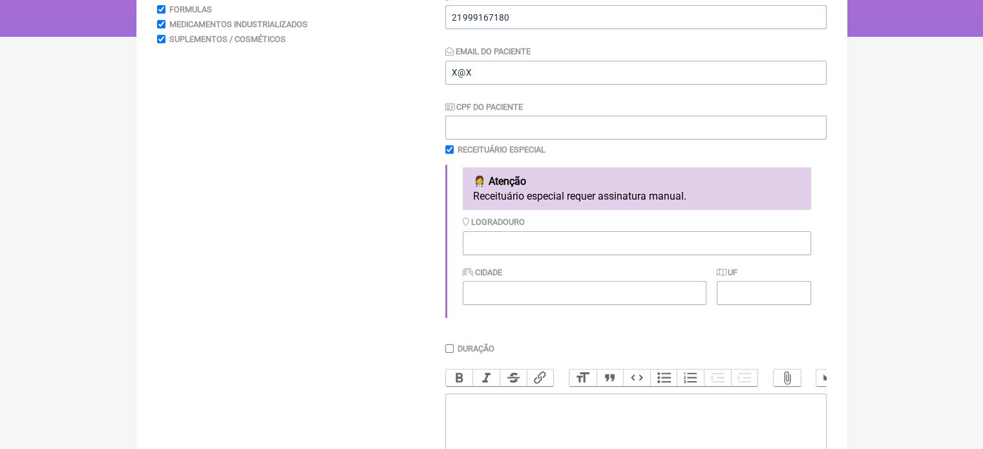
scroll to position [0, 0]
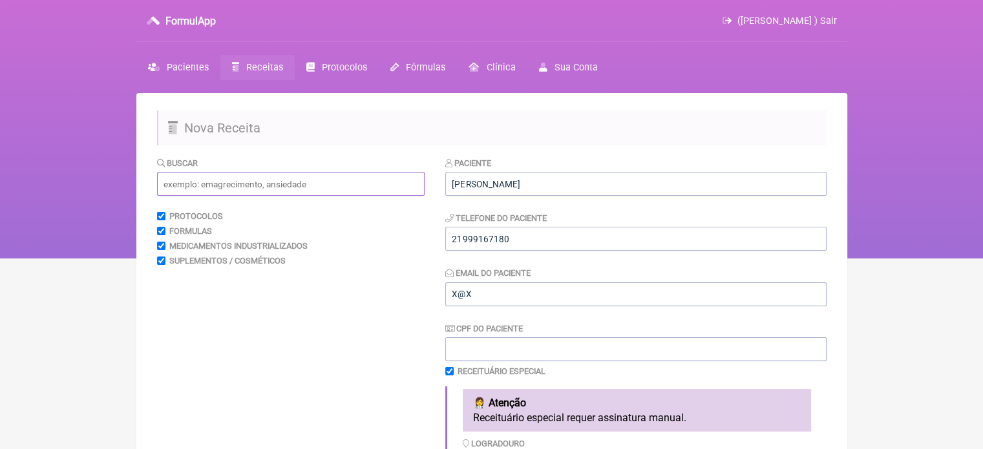
click at [230, 183] on input "text" at bounding box center [291, 184] width 268 height 24
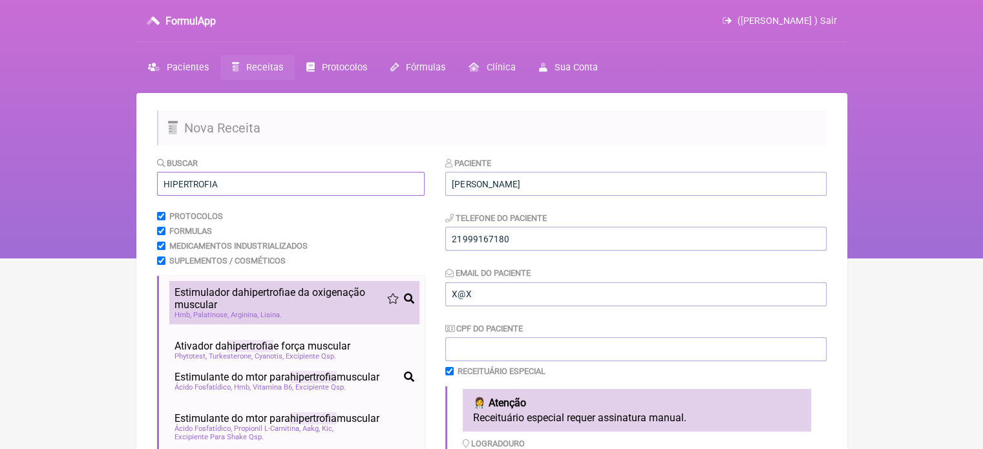
type input "HIPERTROFIA"
click at [207, 306] on span "Estimulador da hipertrofia e da oxigenação muscular" at bounding box center [281, 298] width 213 height 25
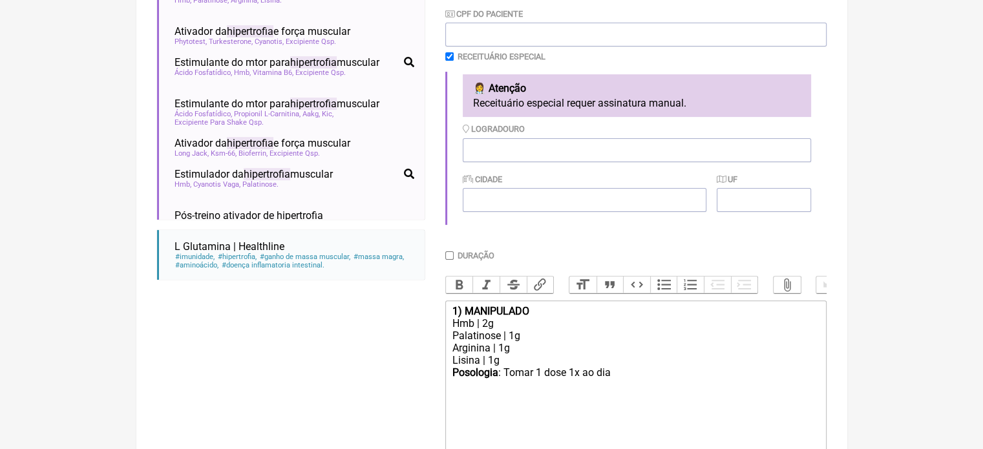
scroll to position [343, 0]
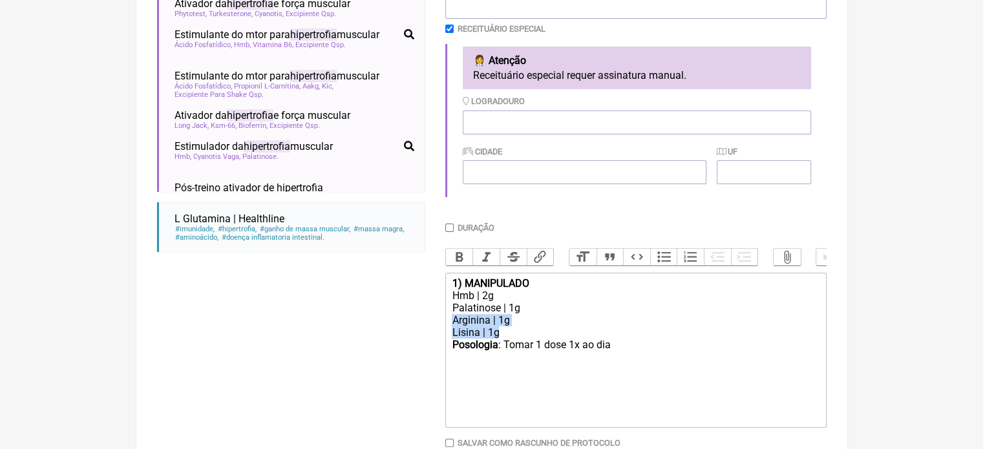
drag, startPoint x: 513, startPoint y: 346, endPoint x: 438, endPoint y: 335, distance: 75.8
click at [438, 335] on form "Buscar HIPERTROFIA Protocolos Formulas Medicamentos Industrializados Suplemento…" at bounding box center [492, 156] width 670 height 684
click at [545, 335] on div "BETA ALANINA 2G" at bounding box center [635, 326] width 367 height 25
click at [621, 359] on div "Posologia : Tomar 1 dose 1x ao dia ㅤ" at bounding box center [635, 352] width 367 height 26
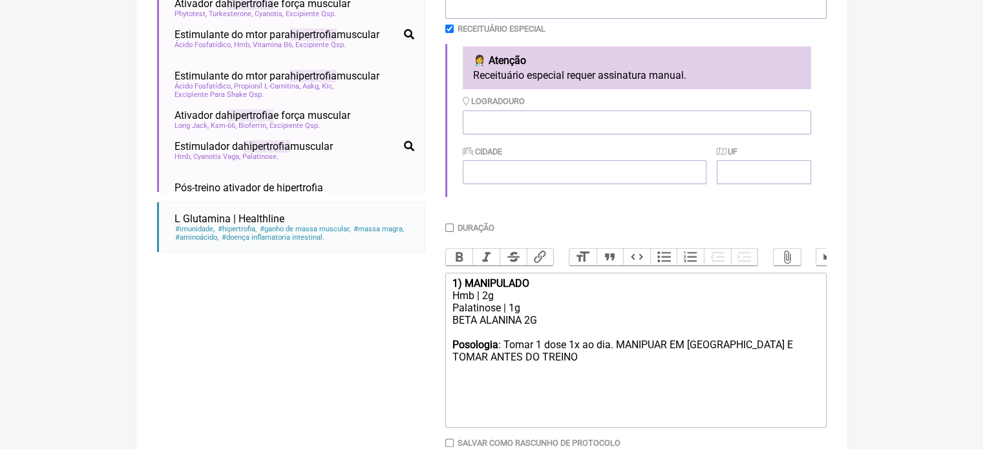
click at [721, 356] on div "Posologia : Tomar 1 dose 1x ao dia. MANIPUAR EM SACHE E TOMAR ANTES DO TREINO" at bounding box center [635, 357] width 367 height 37
type trix-editor "<div><strong>1) MANIPULADO</strong></div><div>Hmb | 2g</div><div>Palatinose | 1…"
click at [449, 231] on input "Duração" at bounding box center [449, 228] width 8 height 8
checkbox input "true"
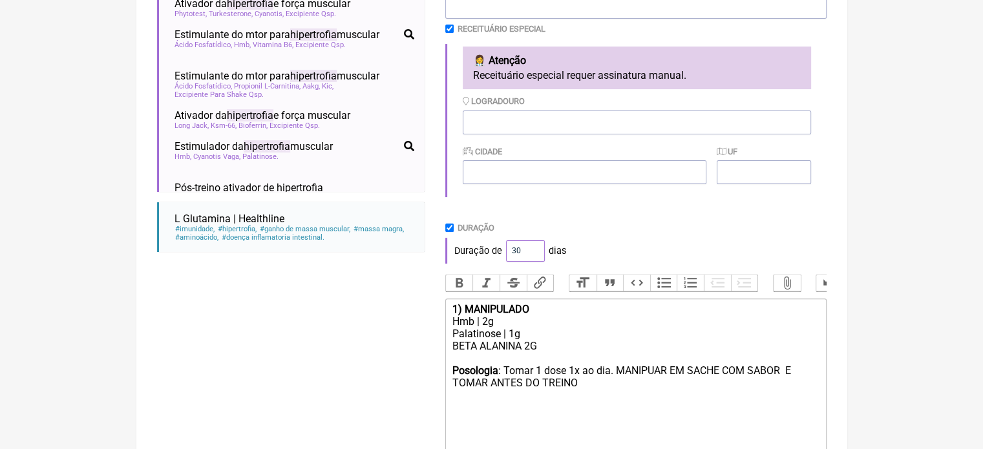
drag, startPoint x: 520, startPoint y: 253, endPoint x: 504, endPoint y: 254, distance: 16.2
click at [506, 254] on input "30" at bounding box center [525, 250] width 39 height 21
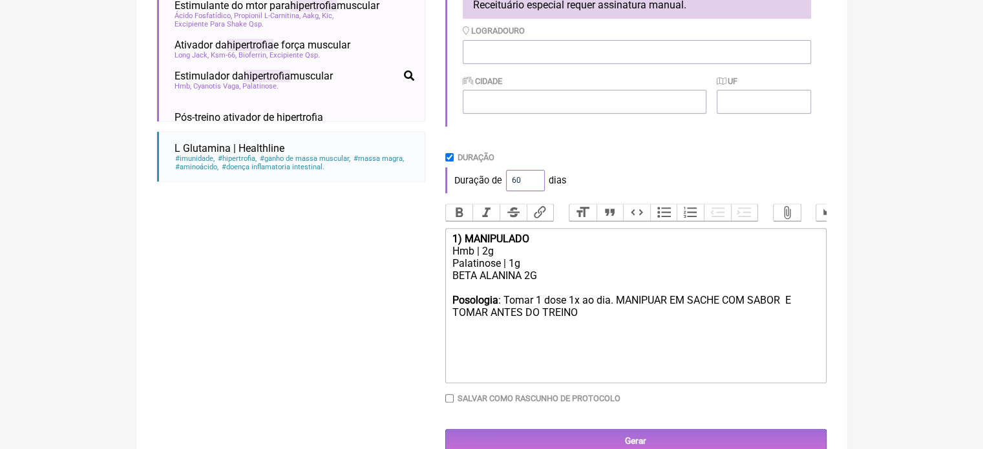
scroll to position [450, 0]
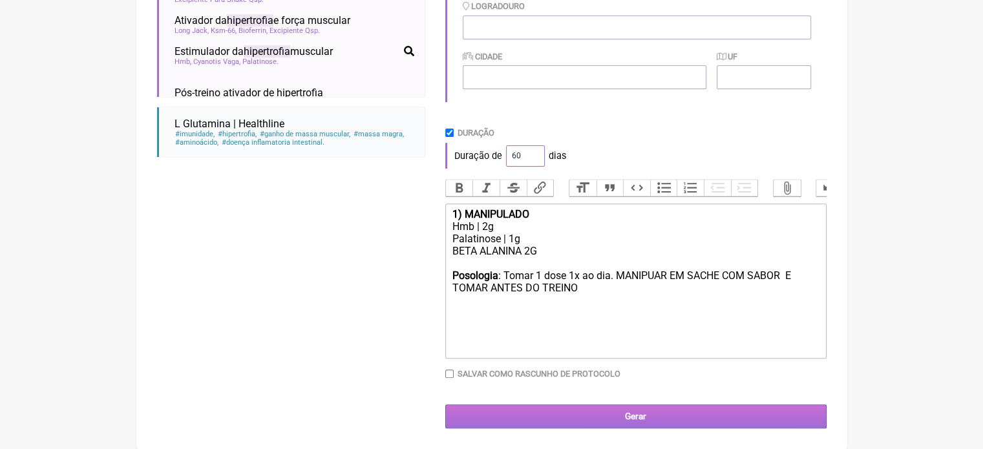
type input "60"
click at [610, 407] on input "Gerar" at bounding box center [635, 417] width 381 height 24
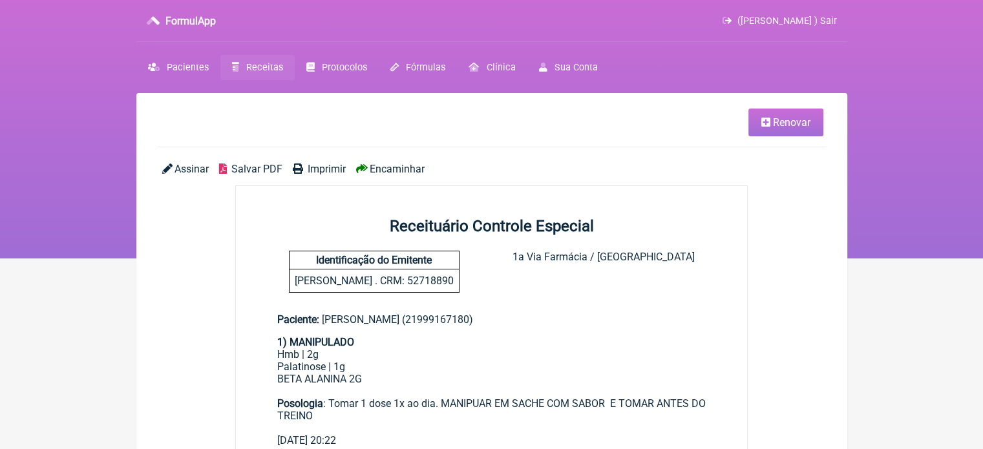
click at [328, 169] on span "Imprimir" at bounding box center [327, 169] width 38 height 12
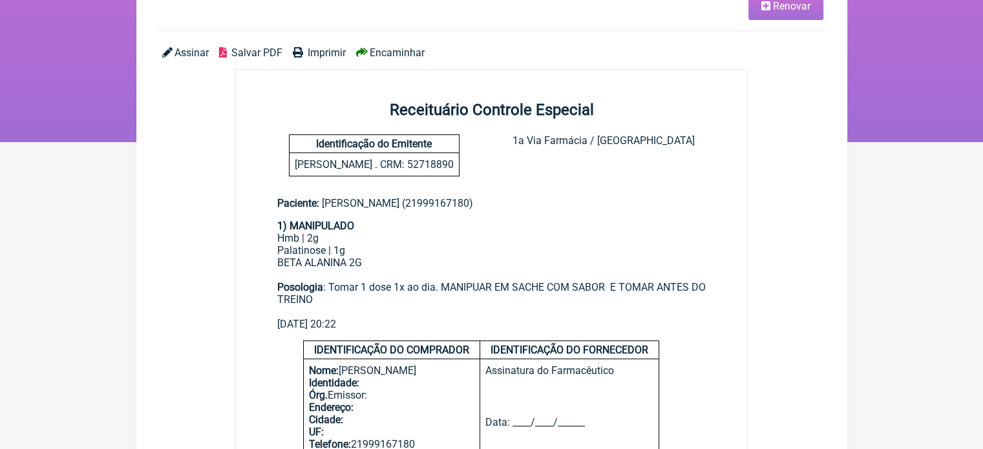
scroll to position [129, 0]
